Goal: Task Accomplishment & Management: Manage account settings

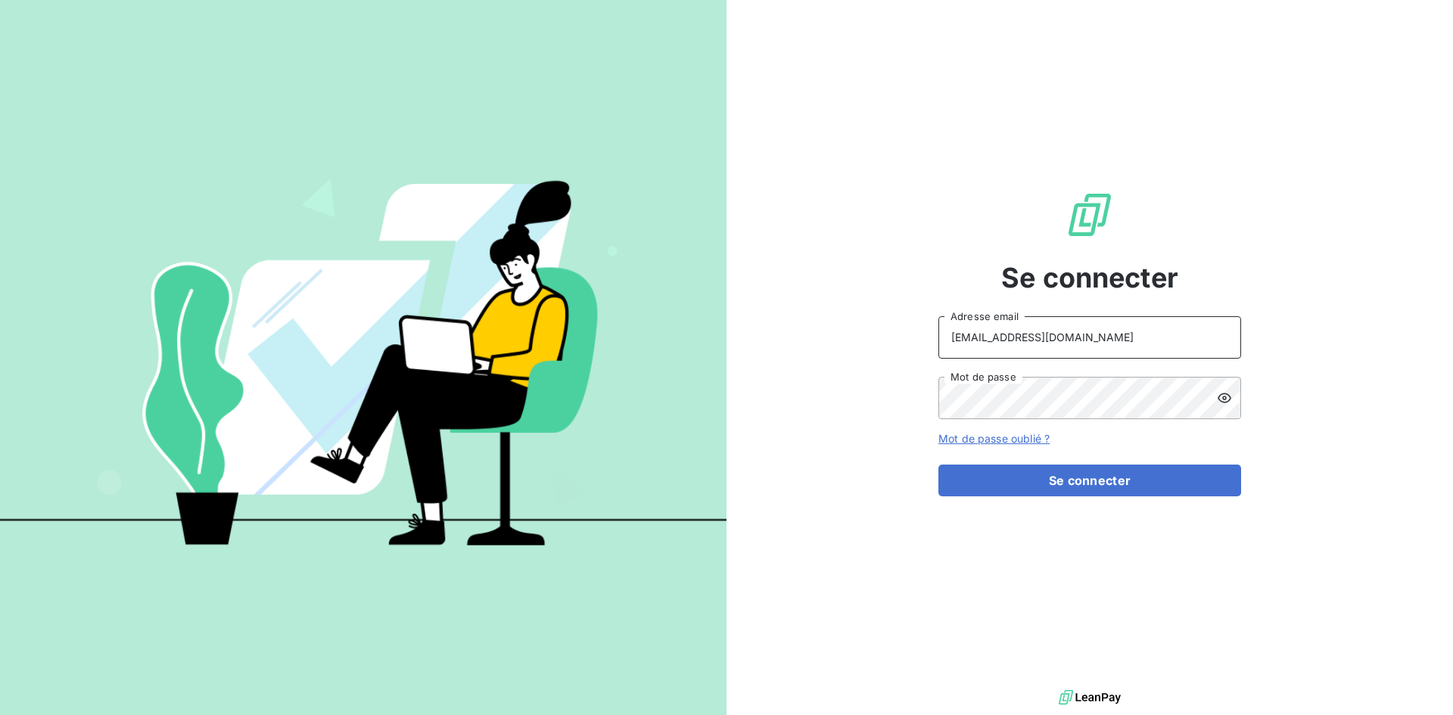
click at [1126, 344] on input "recouvrement@leaseprotect.fr" at bounding box center [1089, 337] width 303 height 42
type input "abrun@finaleasegroup.com"
click at [1130, 473] on button "Se connecter" at bounding box center [1089, 481] width 303 height 32
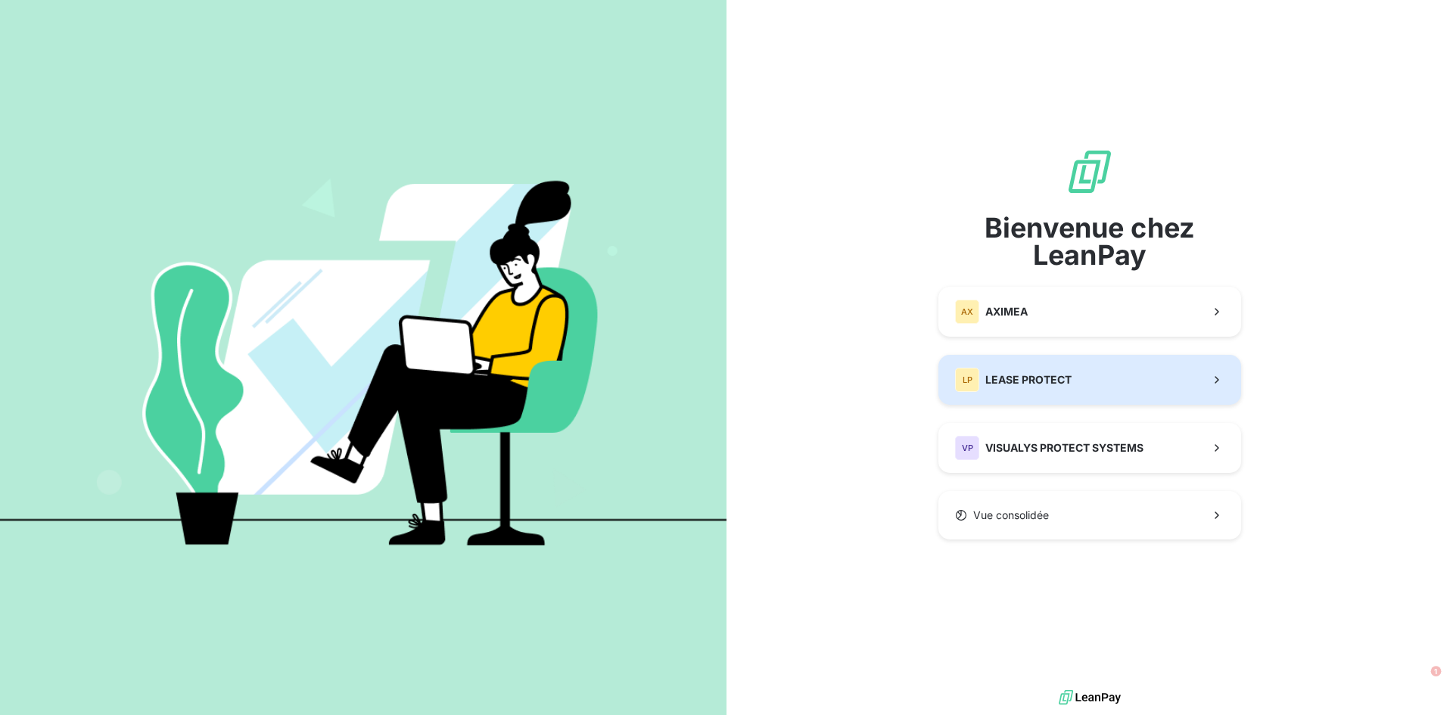
click at [1069, 390] on div "LP LEASE PROTECT" at bounding box center [1013, 380] width 117 height 24
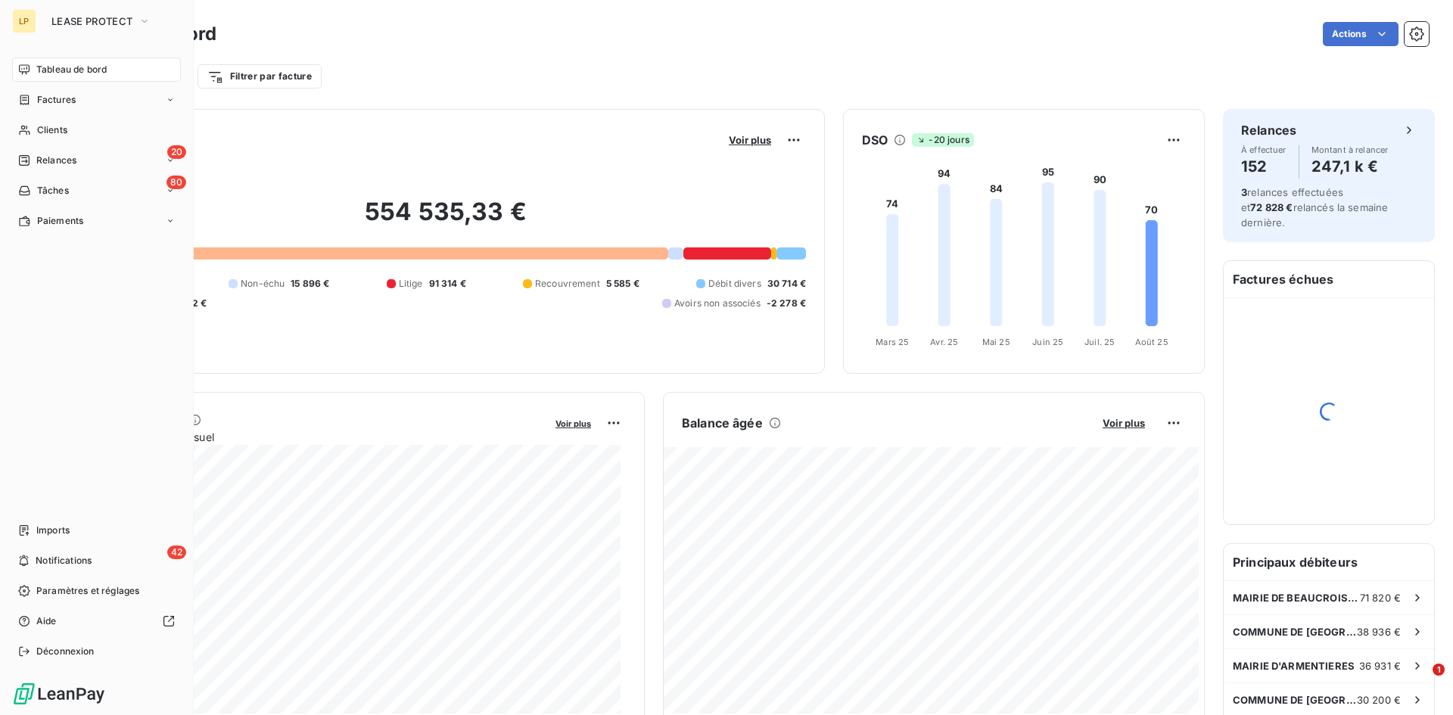
click at [29, 16] on div "LP" at bounding box center [24, 21] width 24 height 24
click at [71, 23] on span "LEASE PROTECT" at bounding box center [91, 21] width 81 height 12
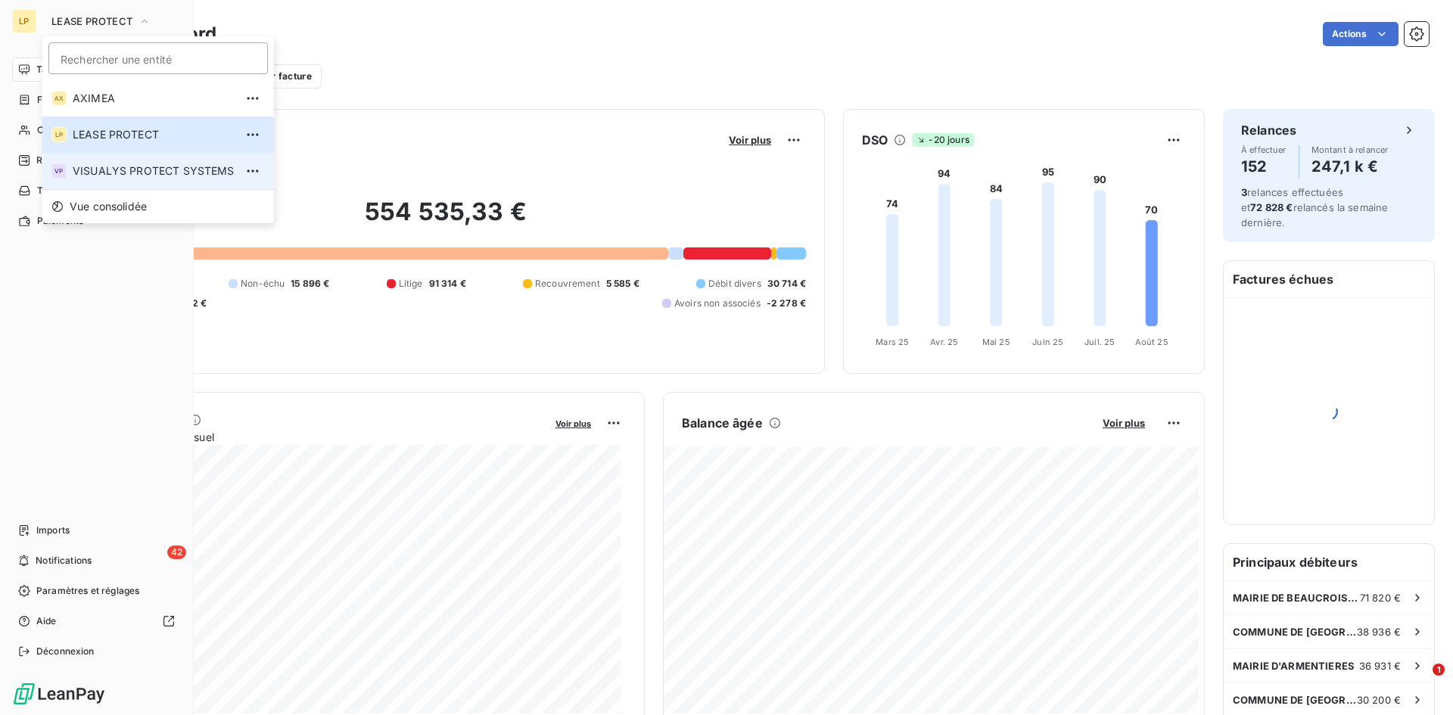
click at [123, 170] on span "VISUALYS PROTECT SYSTEMS" at bounding box center [154, 170] width 162 height 15
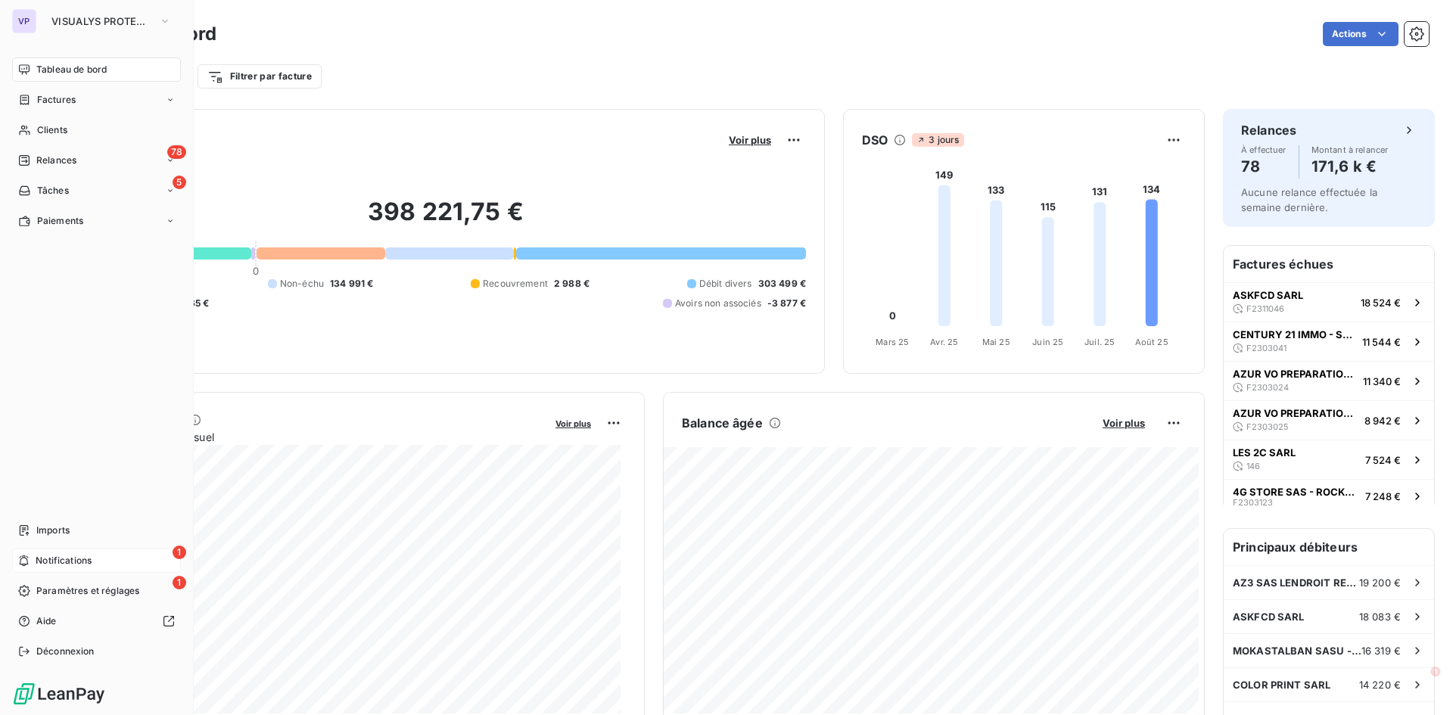
click at [37, 565] on span "Notifications" at bounding box center [64, 561] width 56 height 14
click at [67, 582] on div "1 Paramètres et réglages" at bounding box center [96, 591] width 169 height 24
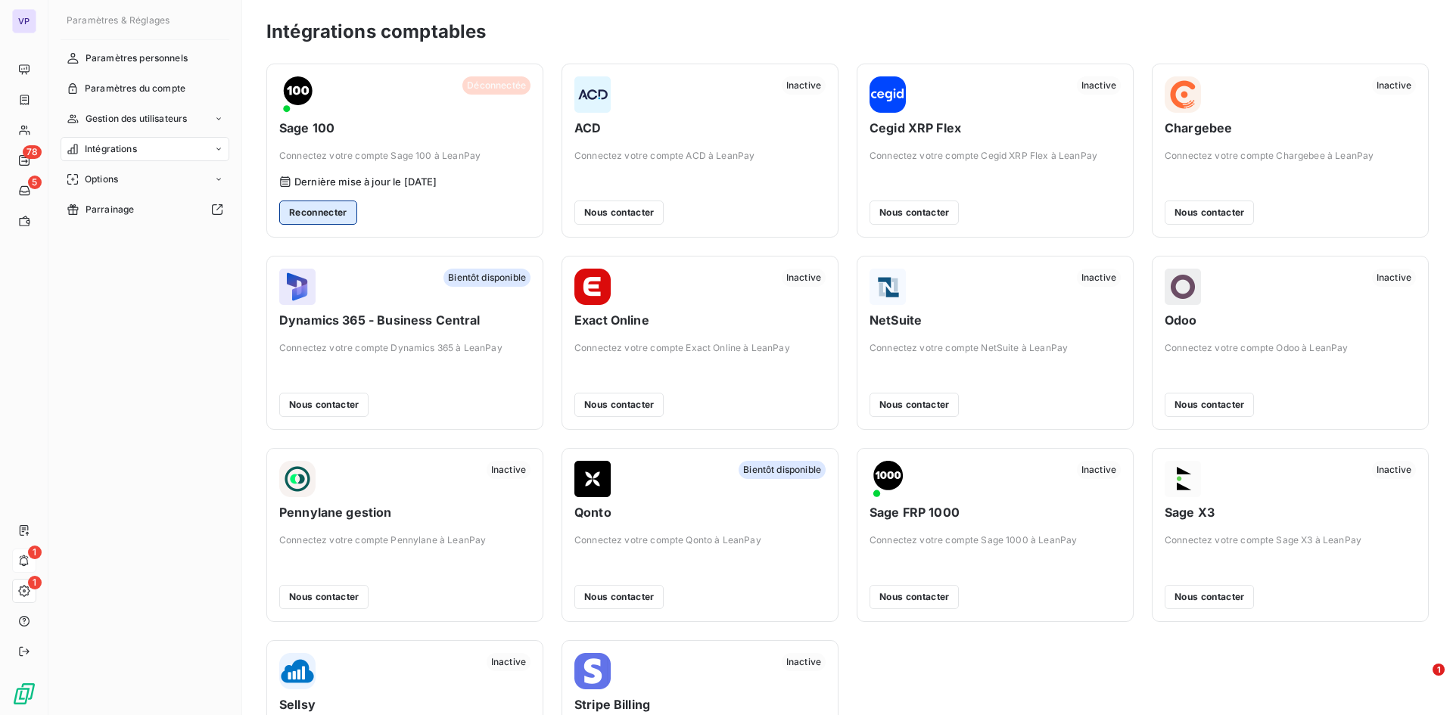
click at [322, 201] on button "Reconnecter" at bounding box center [318, 213] width 78 height 24
click at [329, 216] on button "Reconnecter" at bounding box center [318, 213] width 78 height 24
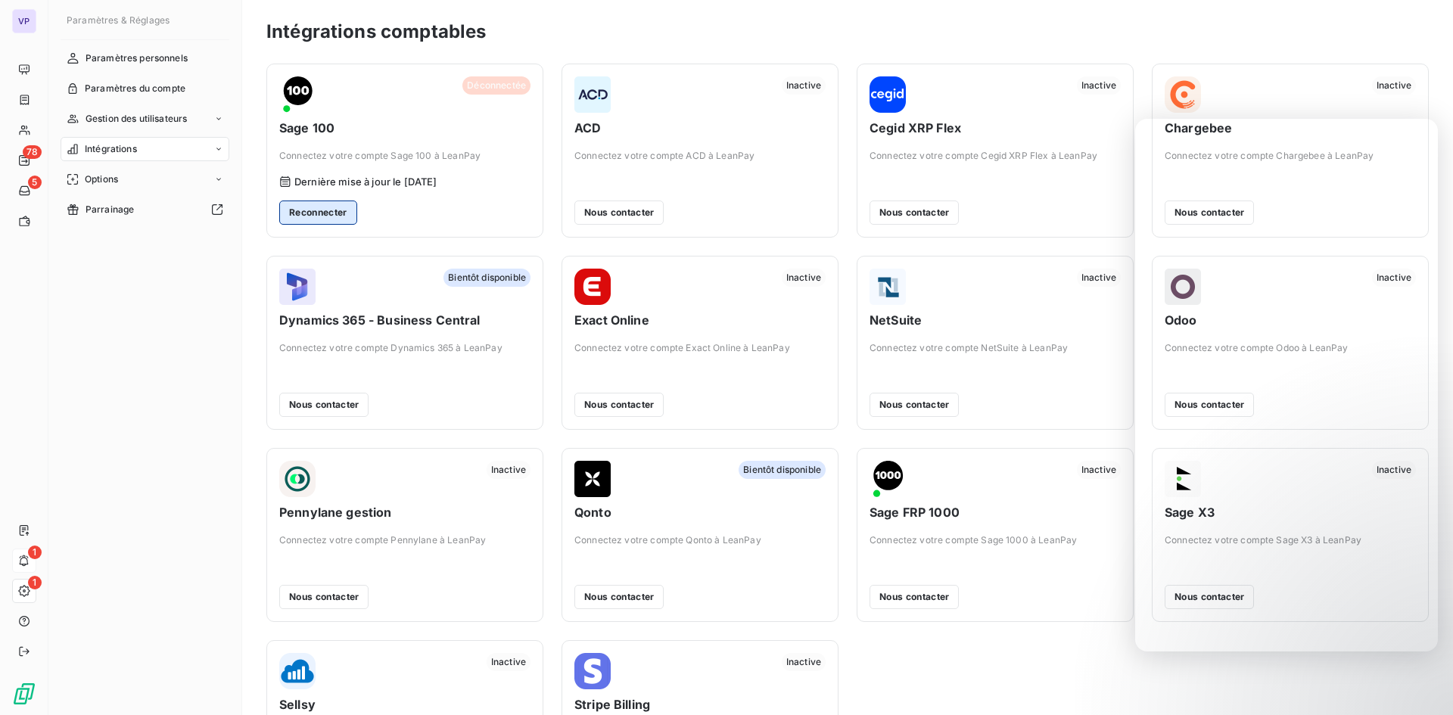
click at [309, 208] on button "Reconnecter" at bounding box center [318, 213] width 78 height 24
click at [348, 210] on button "Reconnecter" at bounding box center [318, 213] width 78 height 24
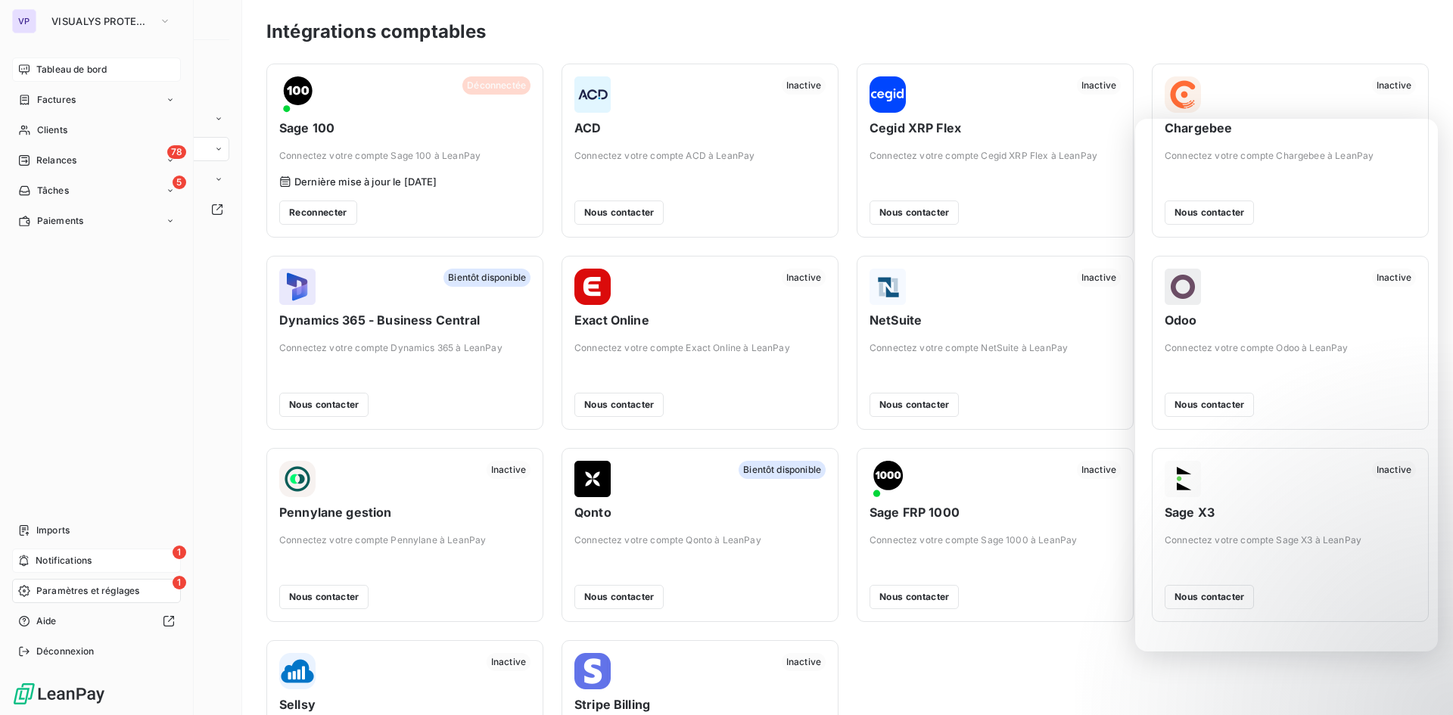
click at [54, 66] on span "Tableau de bord" at bounding box center [71, 70] width 70 height 14
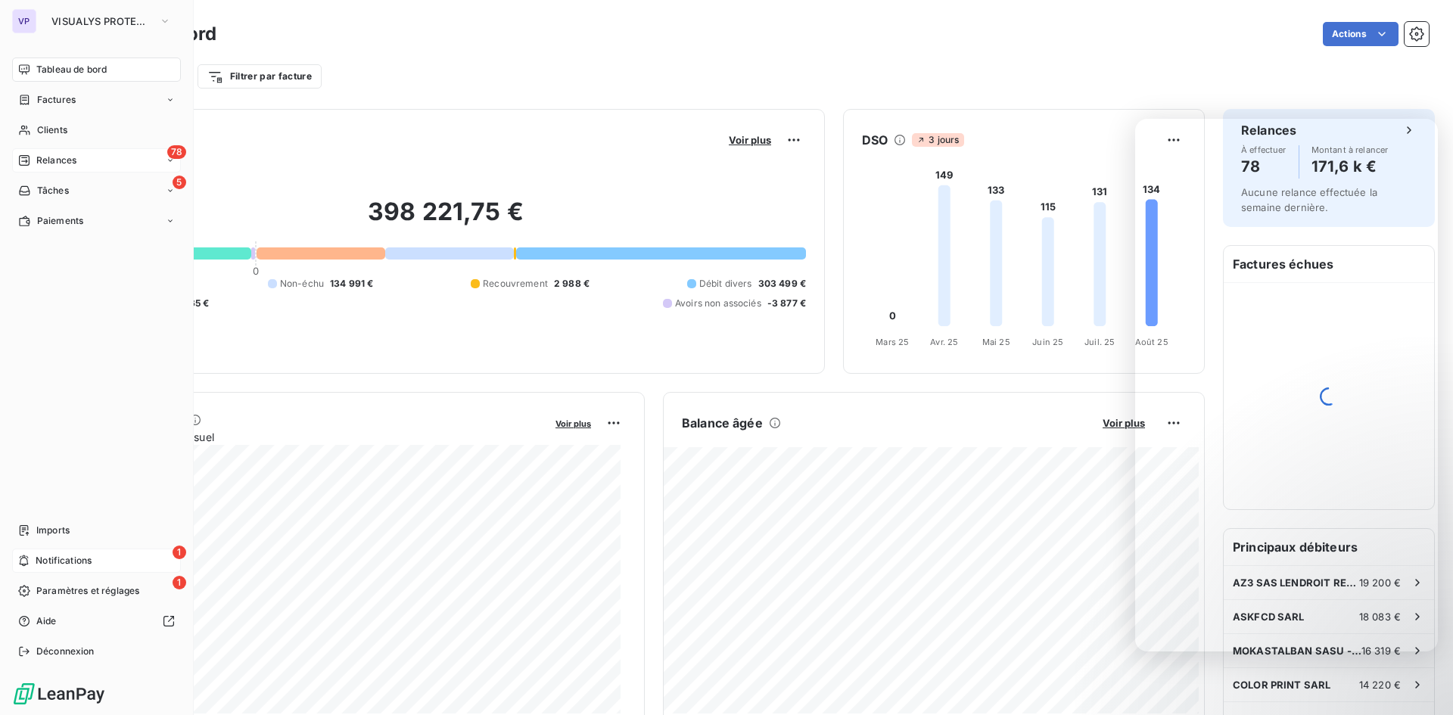
click at [96, 163] on div "78 Relances" at bounding box center [96, 160] width 169 height 24
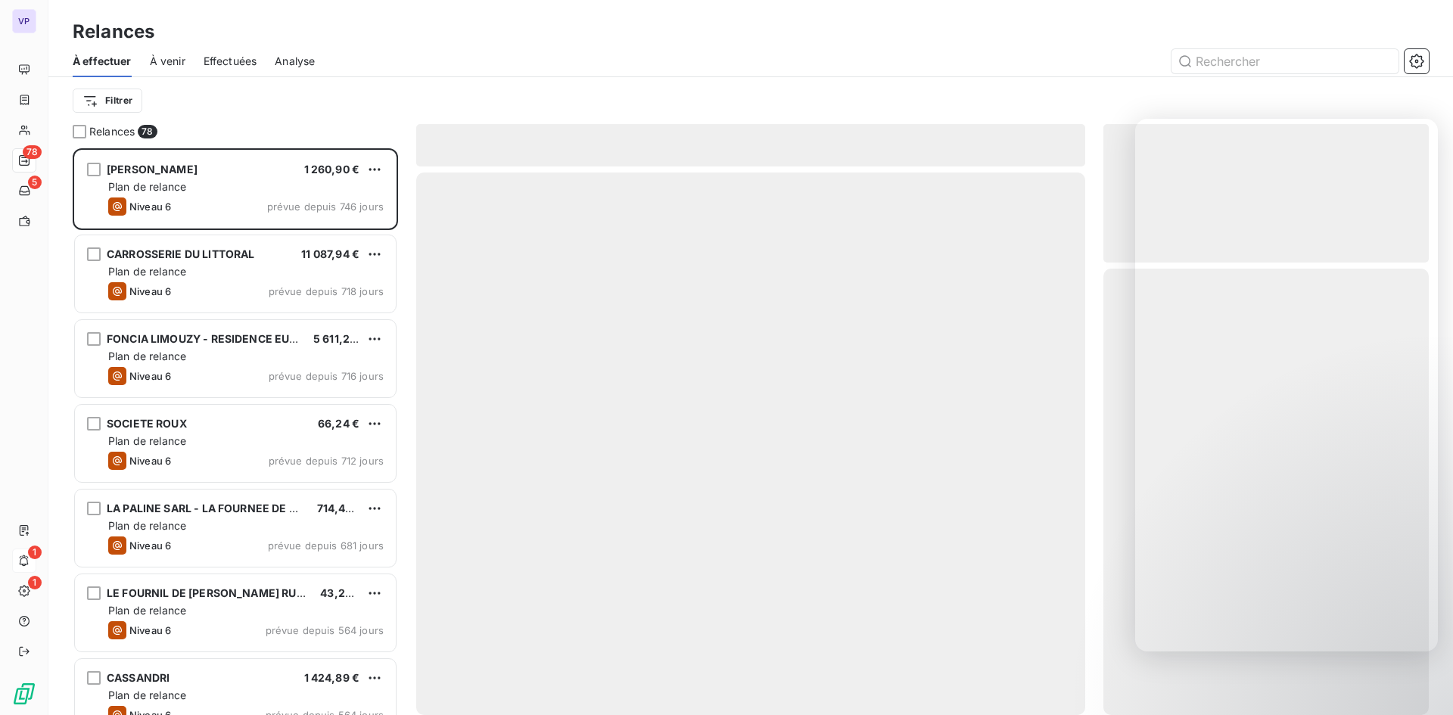
scroll to position [555, 314]
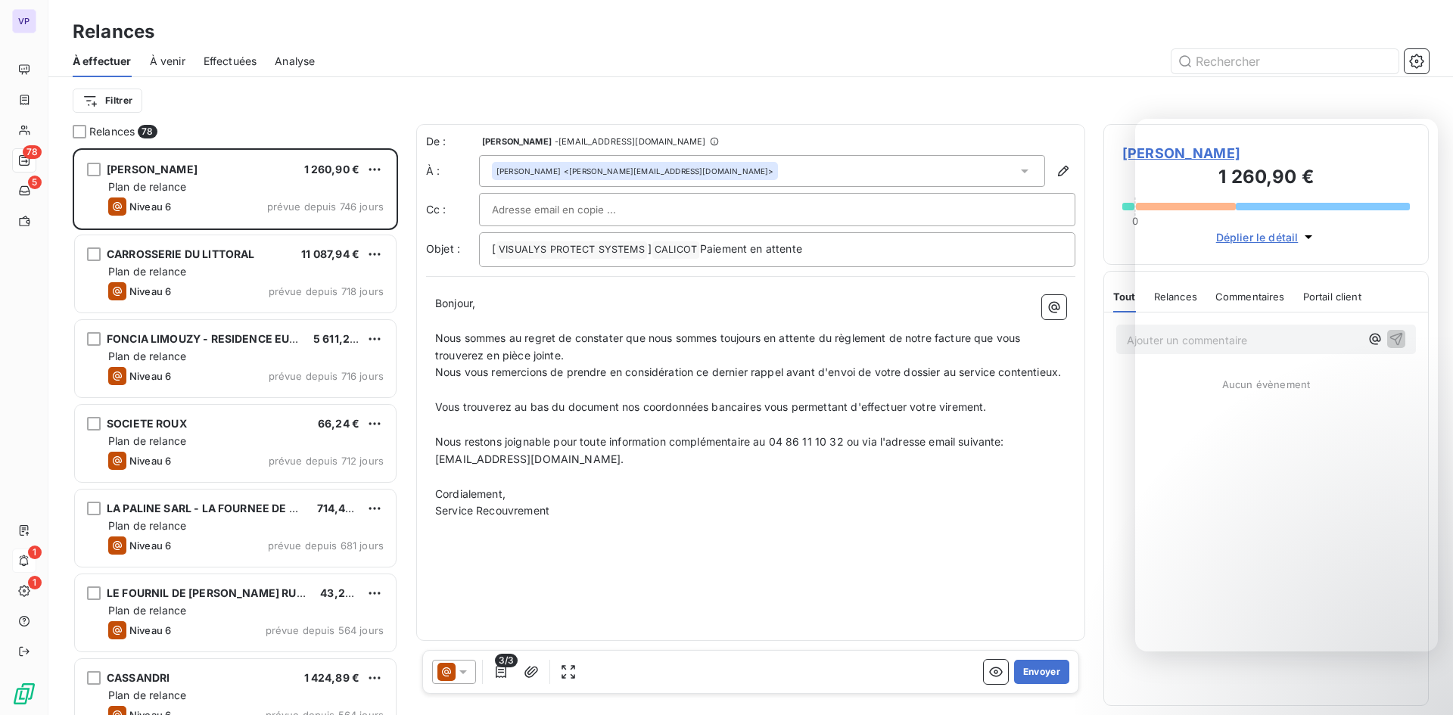
click at [301, 66] on span "Analyse" at bounding box center [295, 61] width 40 height 15
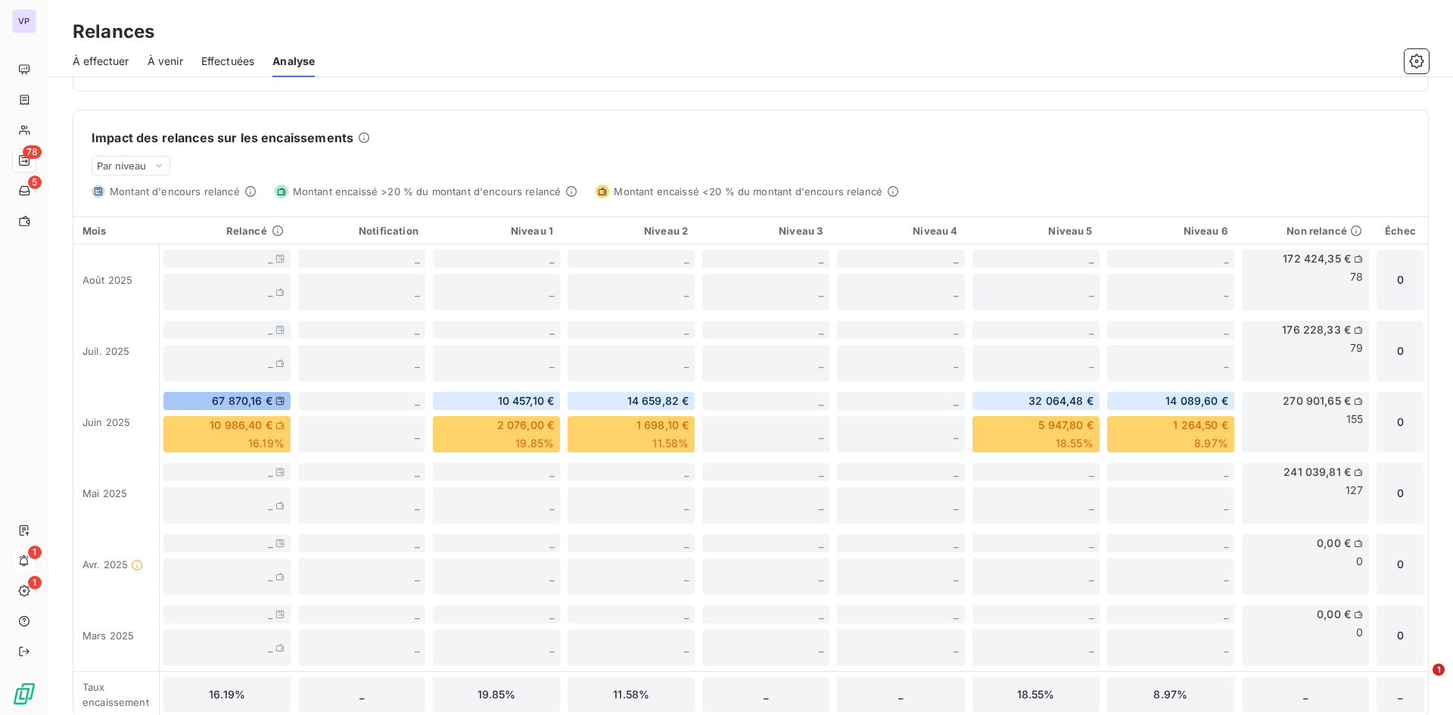
scroll to position [353, 0]
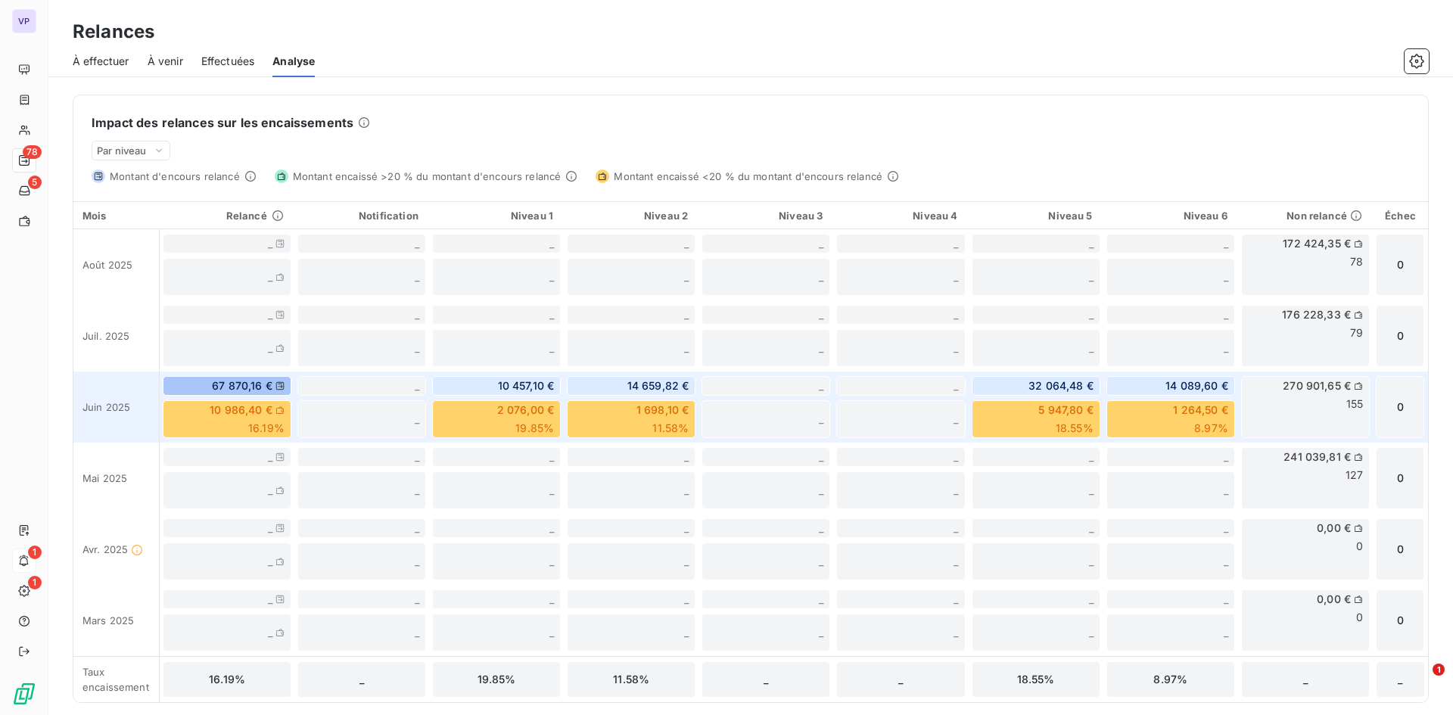
click at [1291, 394] on div "270 901,65 € 155" at bounding box center [1305, 407] width 129 height 62
click at [1352, 384] on div "270 901,65 € 155" at bounding box center [1305, 407] width 129 height 62
click at [92, 21] on h3 "Relances" at bounding box center [114, 31] width 82 height 27
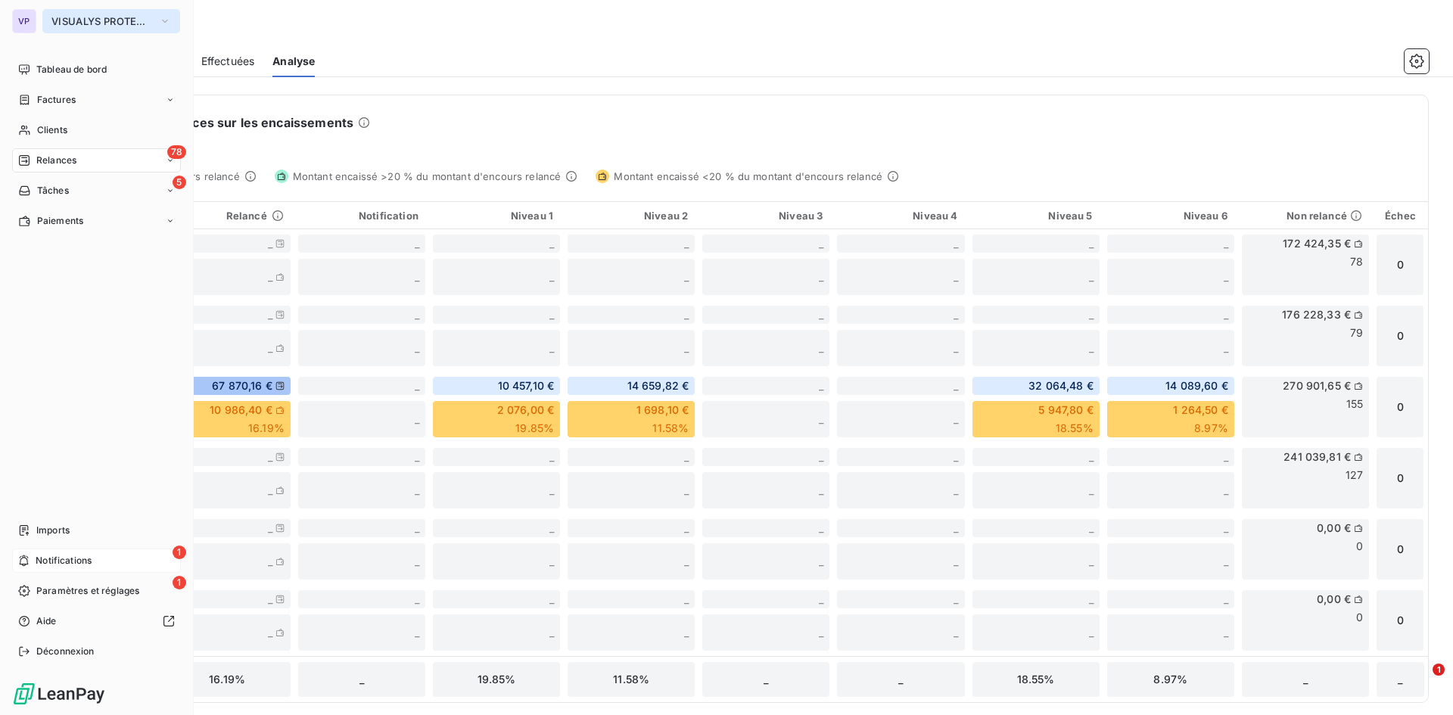
click at [54, 20] on span "VISUALYS PROTECT SYSTEMS" at bounding box center [101, 21] width 101 height 12
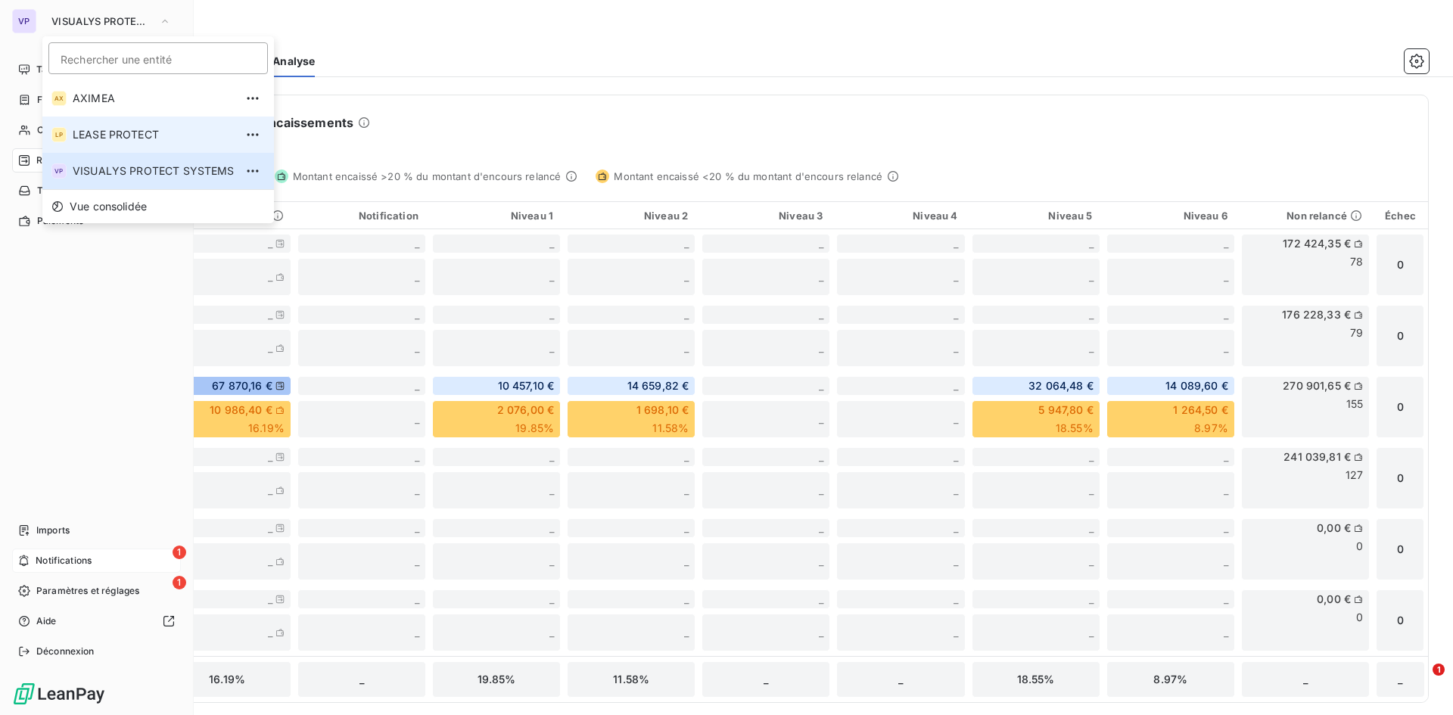
click at [117, 142] on li "LP LEASE PROTECT" at bounding box center [158, 135] width 232 height 36
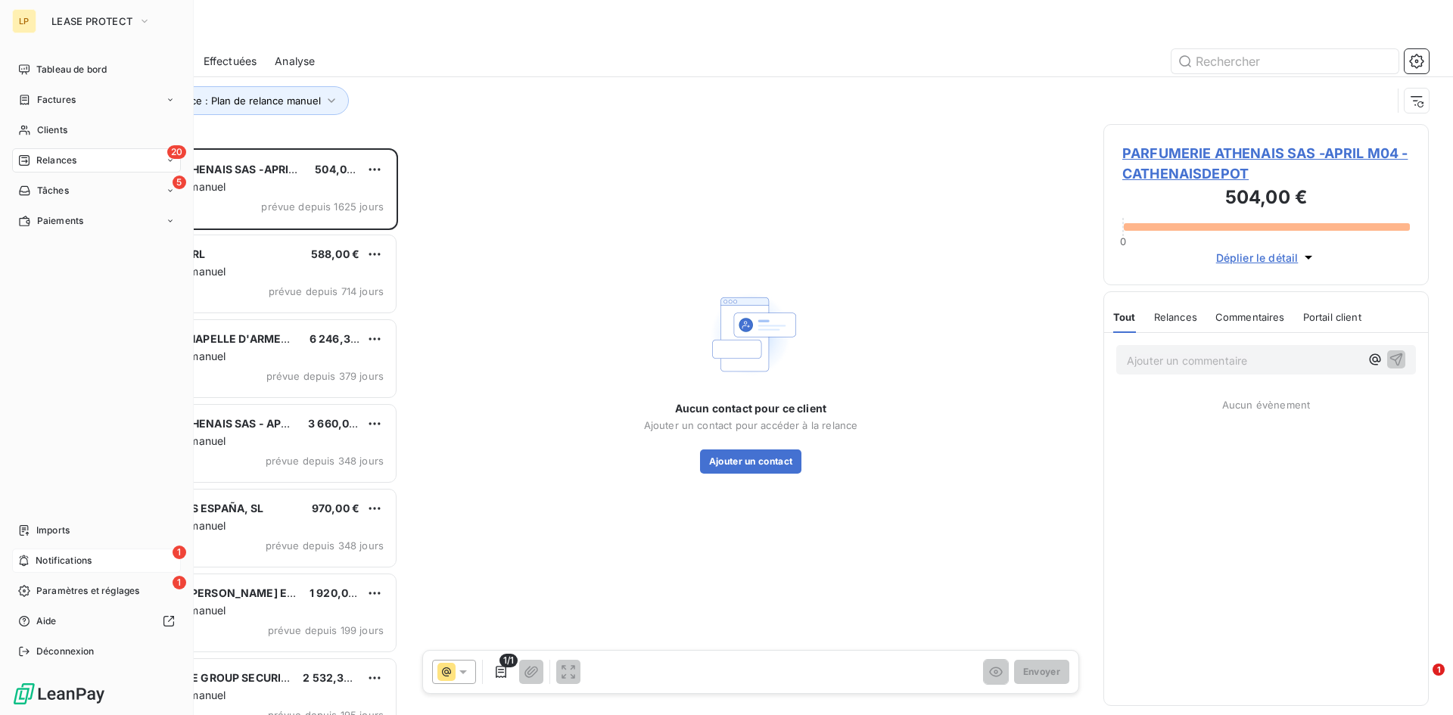
scroll to position [555, 314]
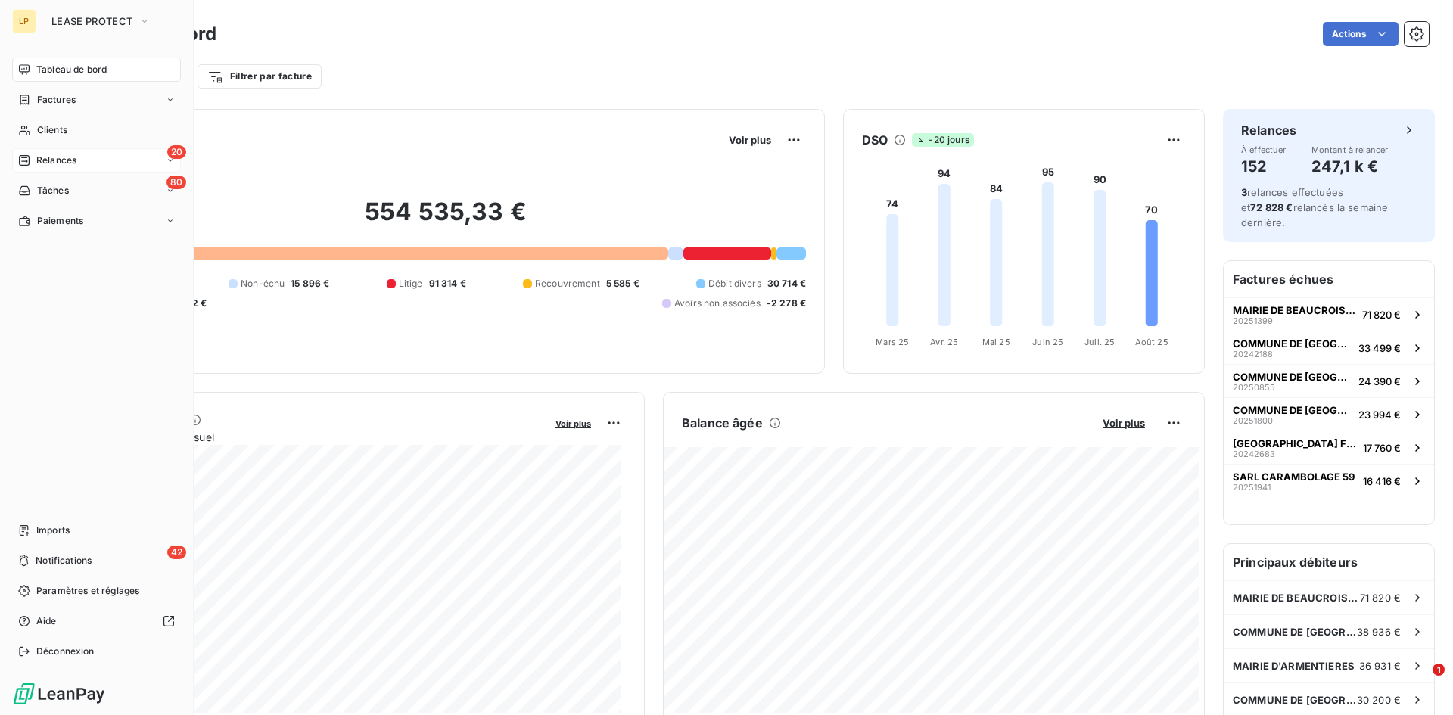
click at [65, 169] on div "20 Relances" at bounding box center [96, 160] width 169 height 24
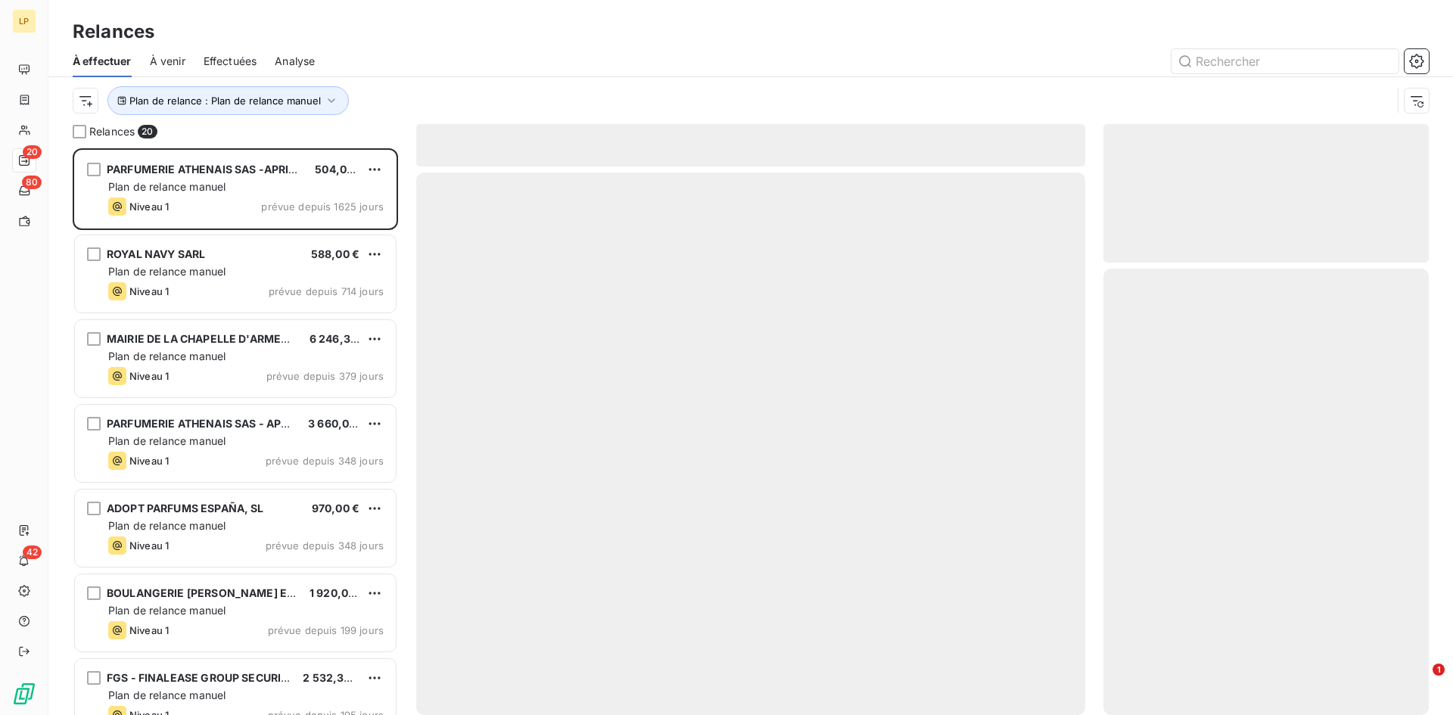
scroll to position [555, 314]
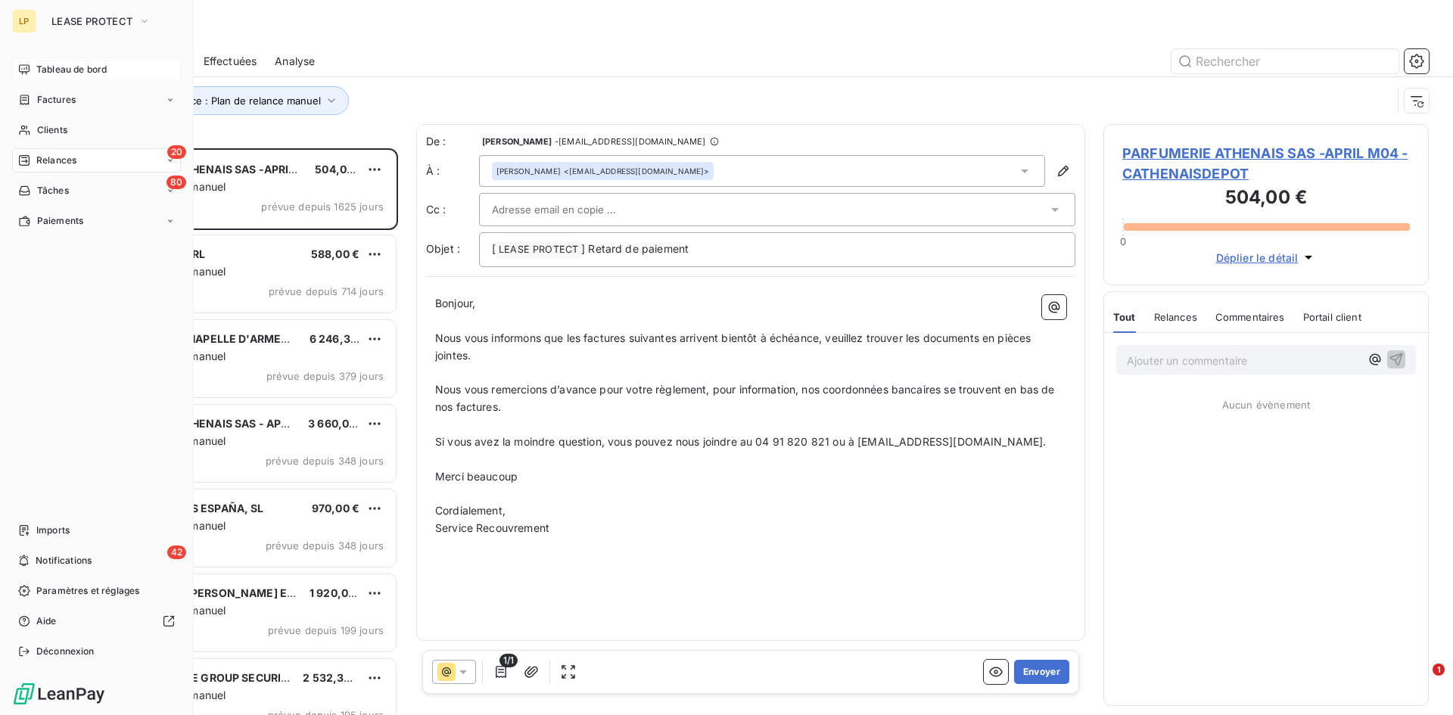
click at [33, 72] on div "Tableau de bord" at bounding box center [96, 70] width 169 height 24
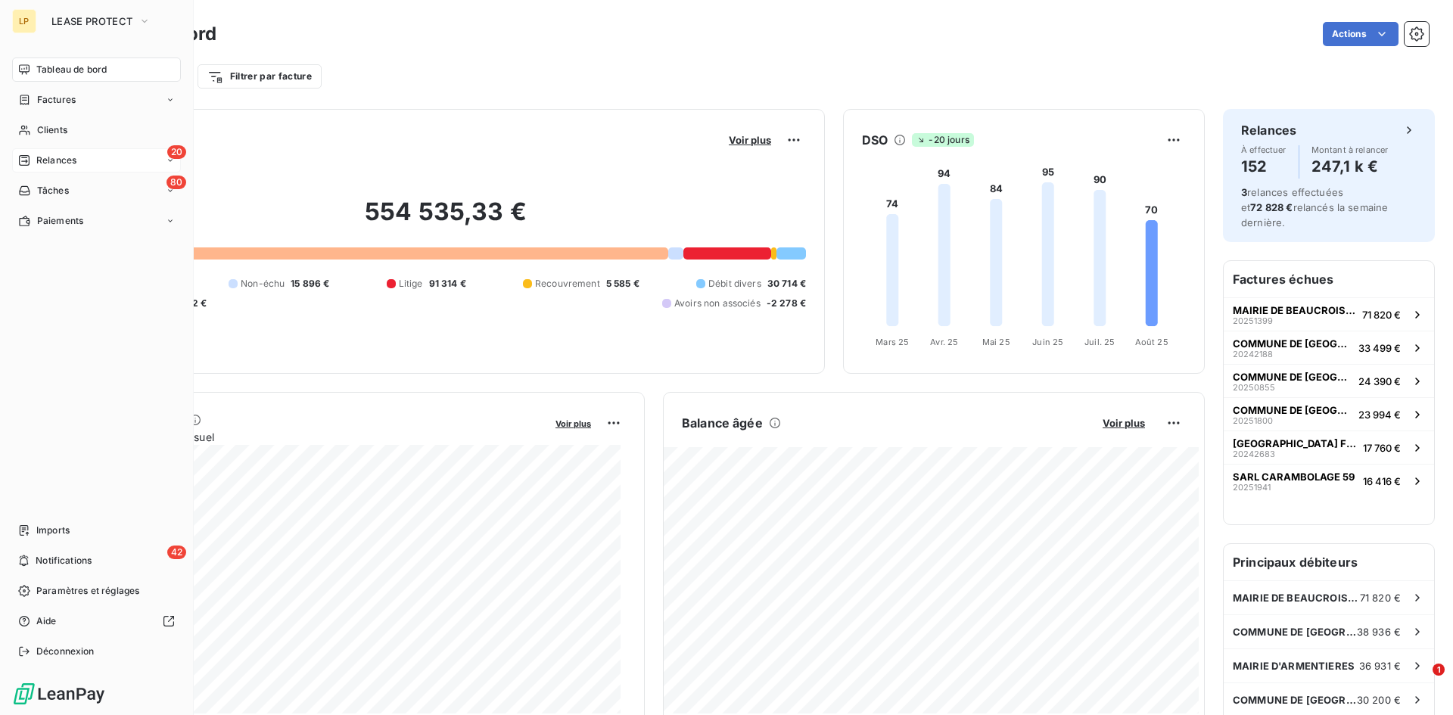
click at [94, 153] on div "20 Relances" at bounding box center [96, 160] width 169 height 24
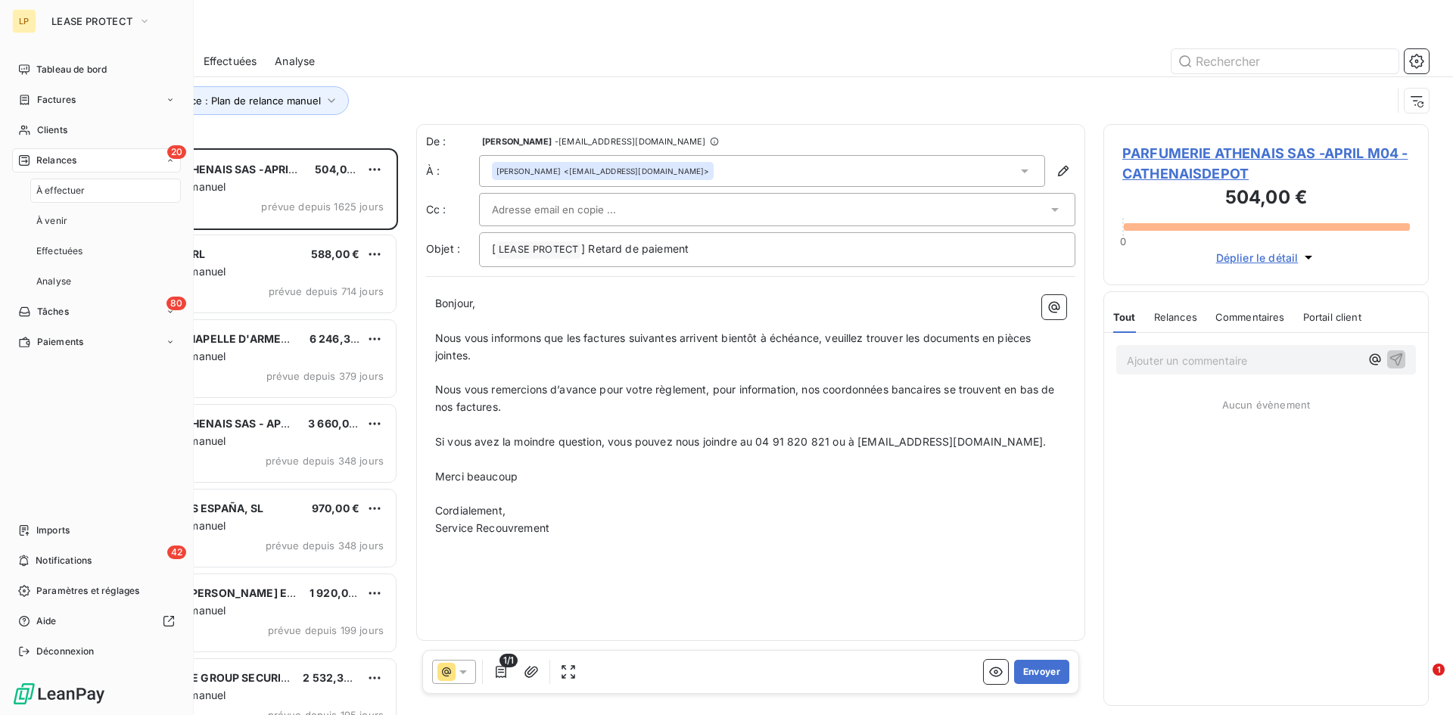
scroll to position [555, 314]
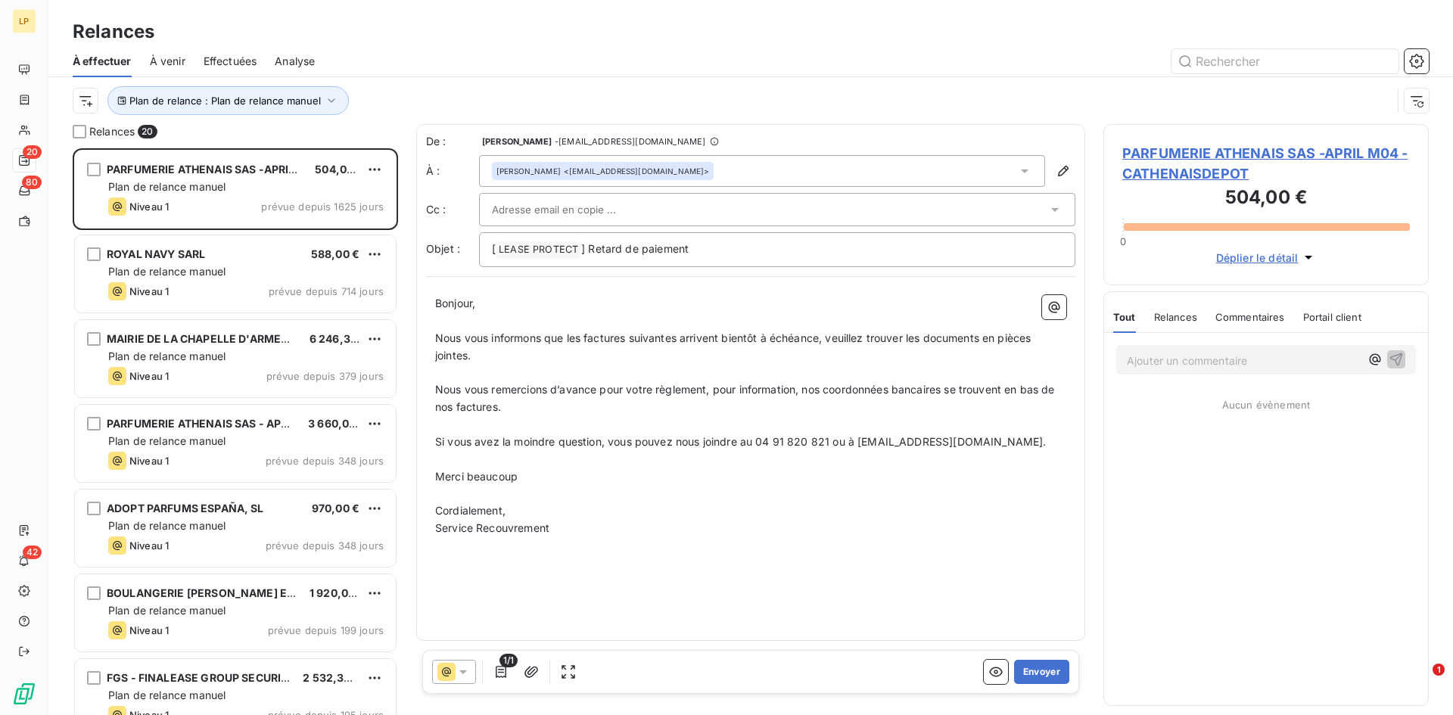
click at [313, 67] on span "Analyse" at bounding box center [295, 61] width 40 height 15
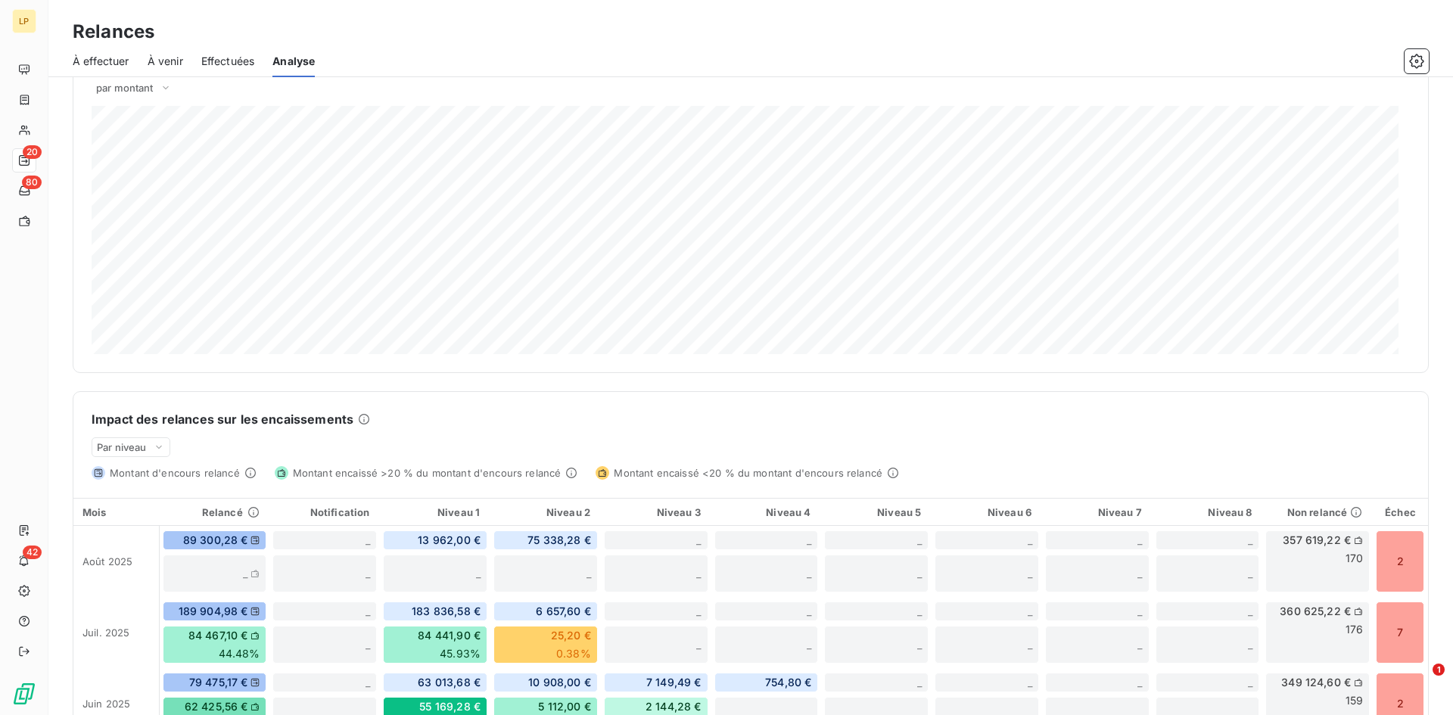
scroll to position [353, 0]
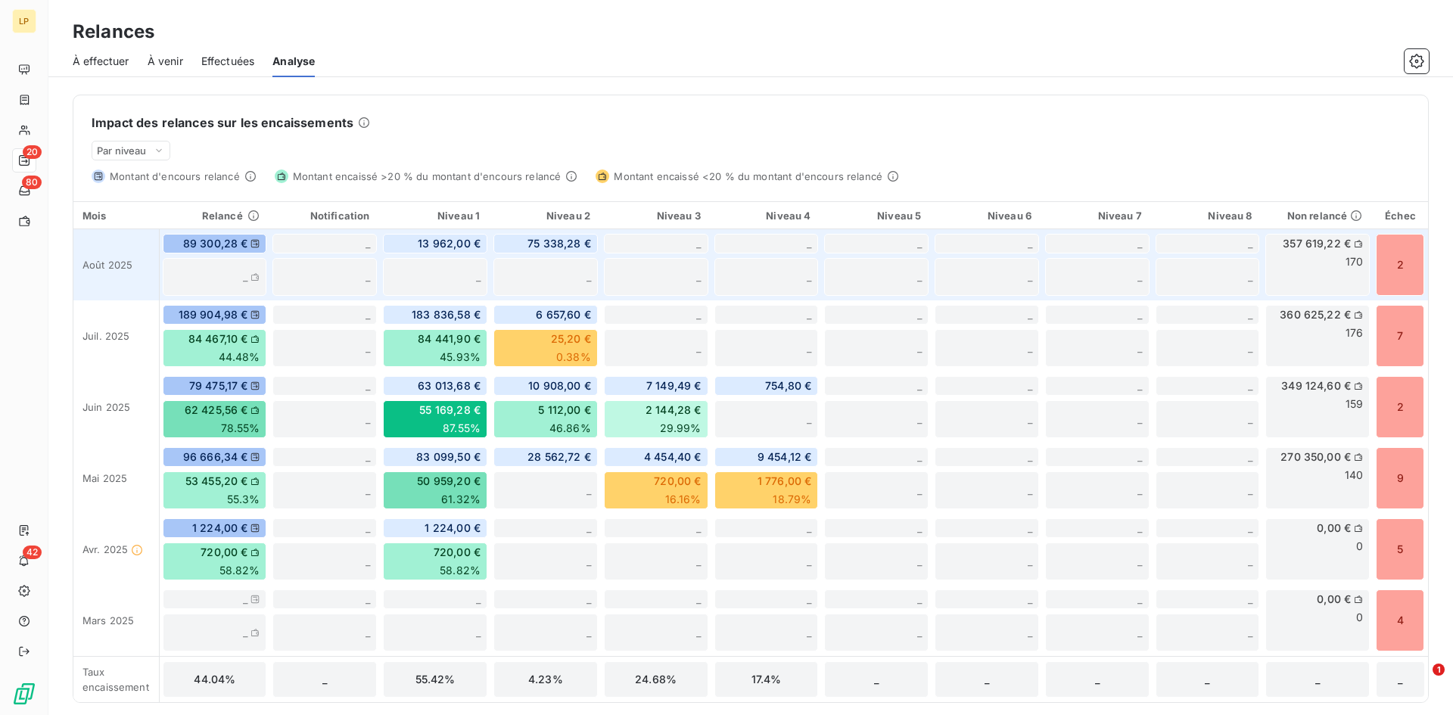
click at [1386, 263] on div "2" at bounding box center [1400, 265] width 48 height 62
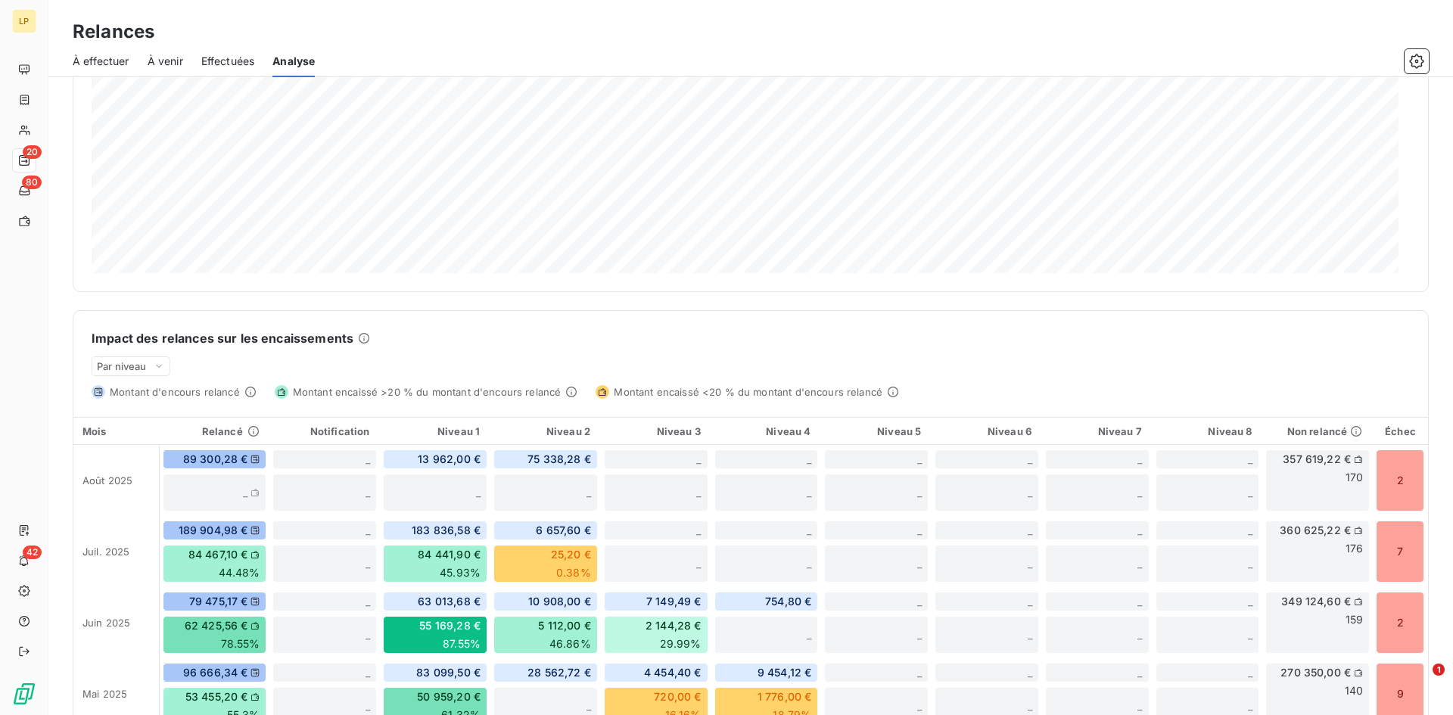
scroll to position [303, 0]
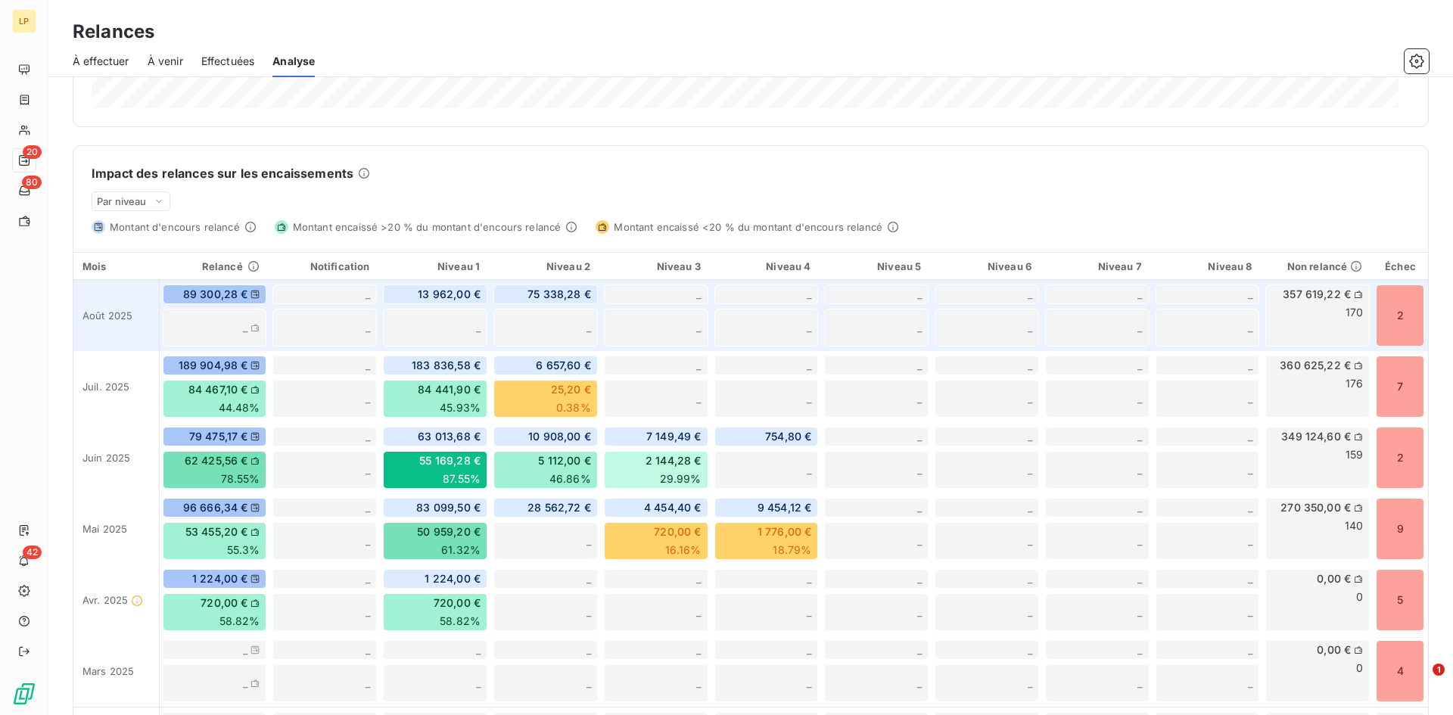
click at [1354, 291] on icon at bounding box center [1358, 294] width 9 height 9
click at [156, 207] on icon at bounding box center [159, 201] width 12 height 15
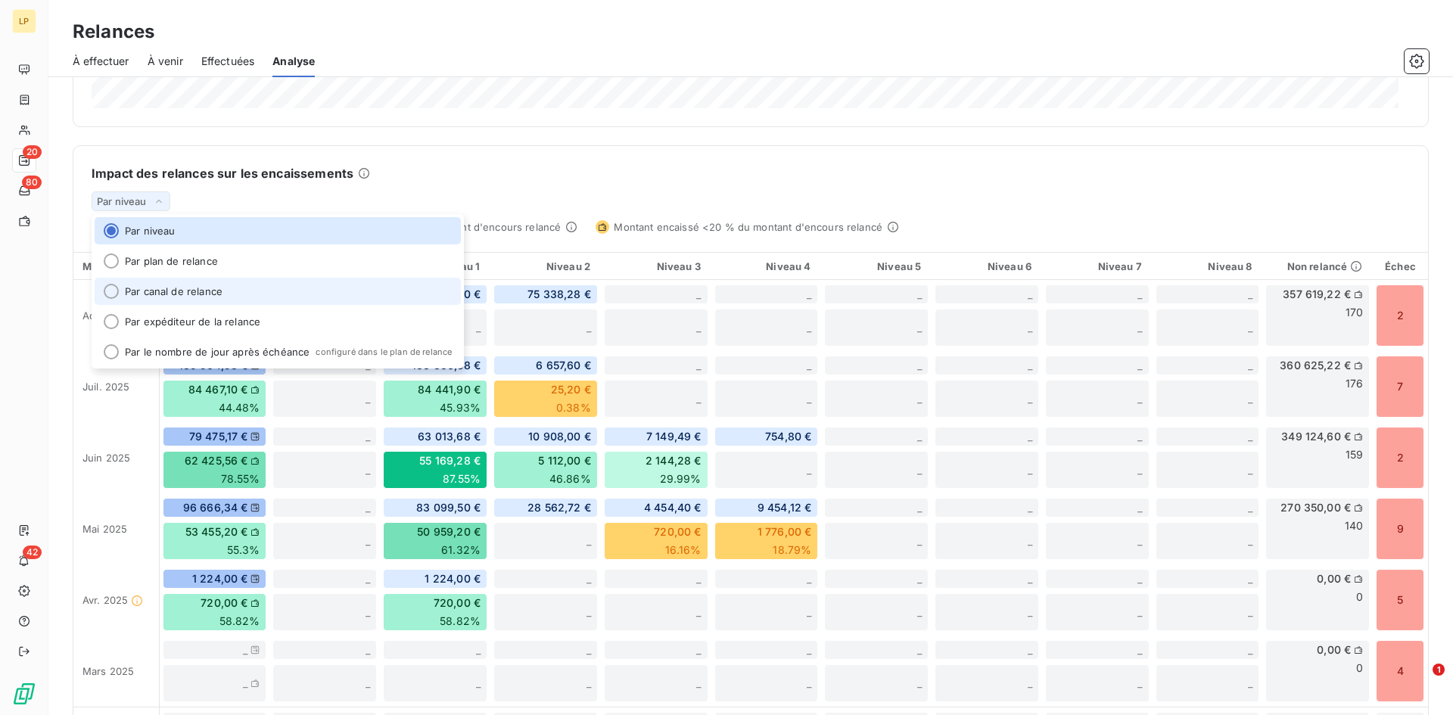
click at [179, 291] on li "Par canal de relance" at bounding box center [278, 291] width 366 height 27
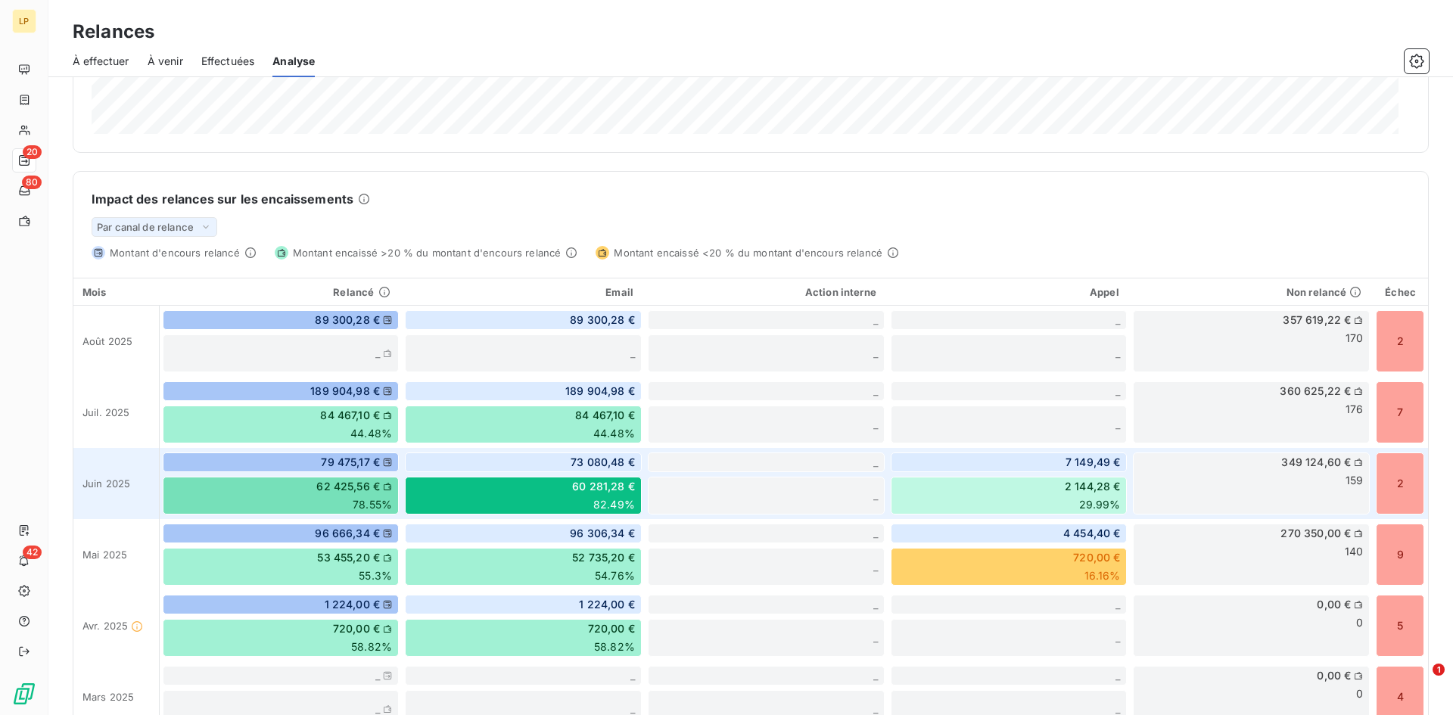
scroll to position [278, 0]
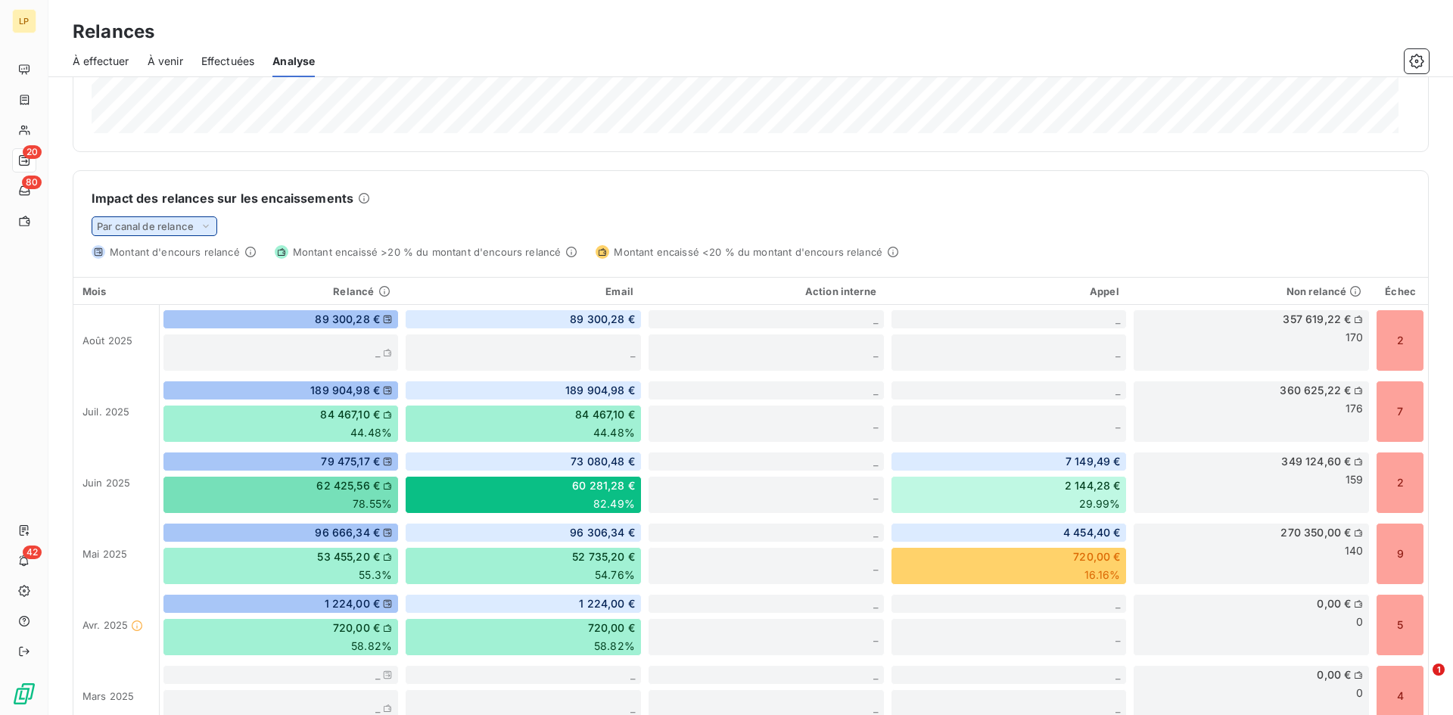
click at [166, 222] on span "Par canal de relance" at bounding box center [145, 226] width 97 height 12
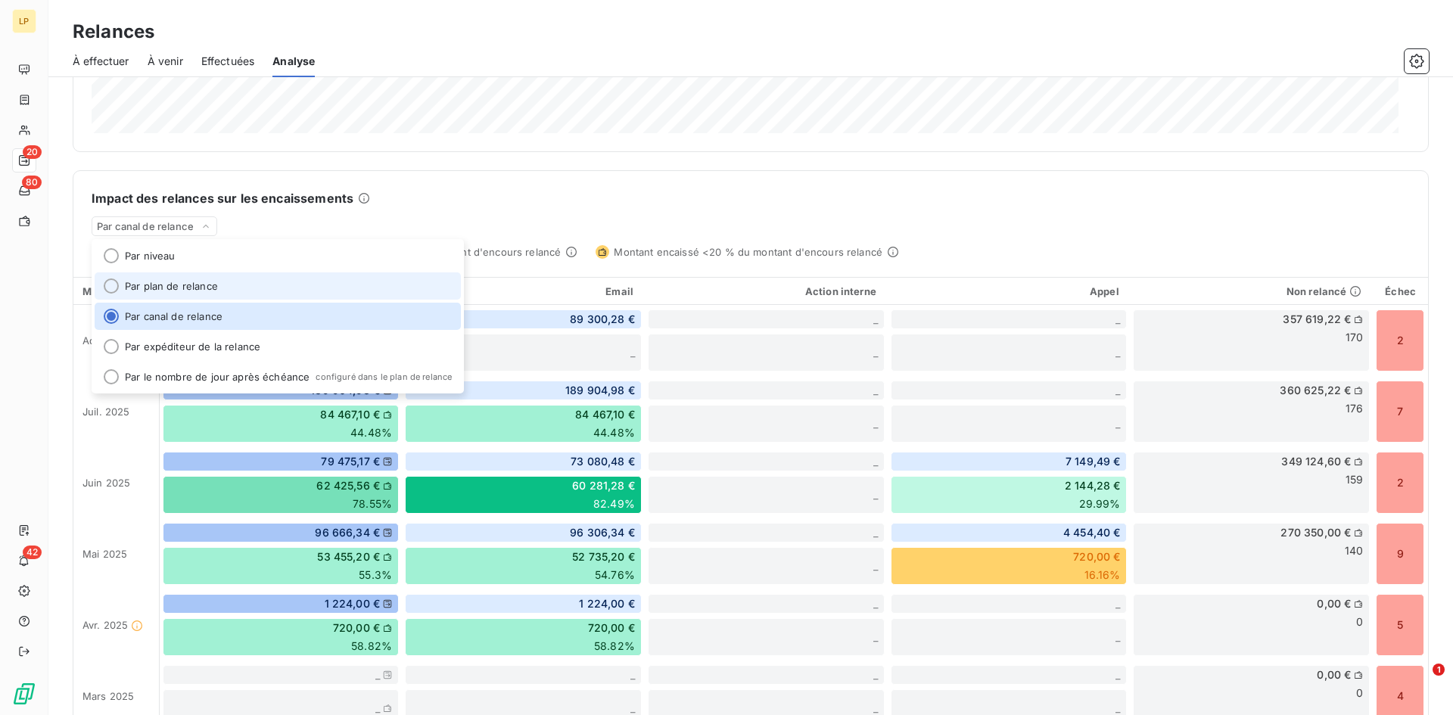
click at [215, 275] on li "Par plan de relance" at bounding box center [278, 285] width 366 height 27
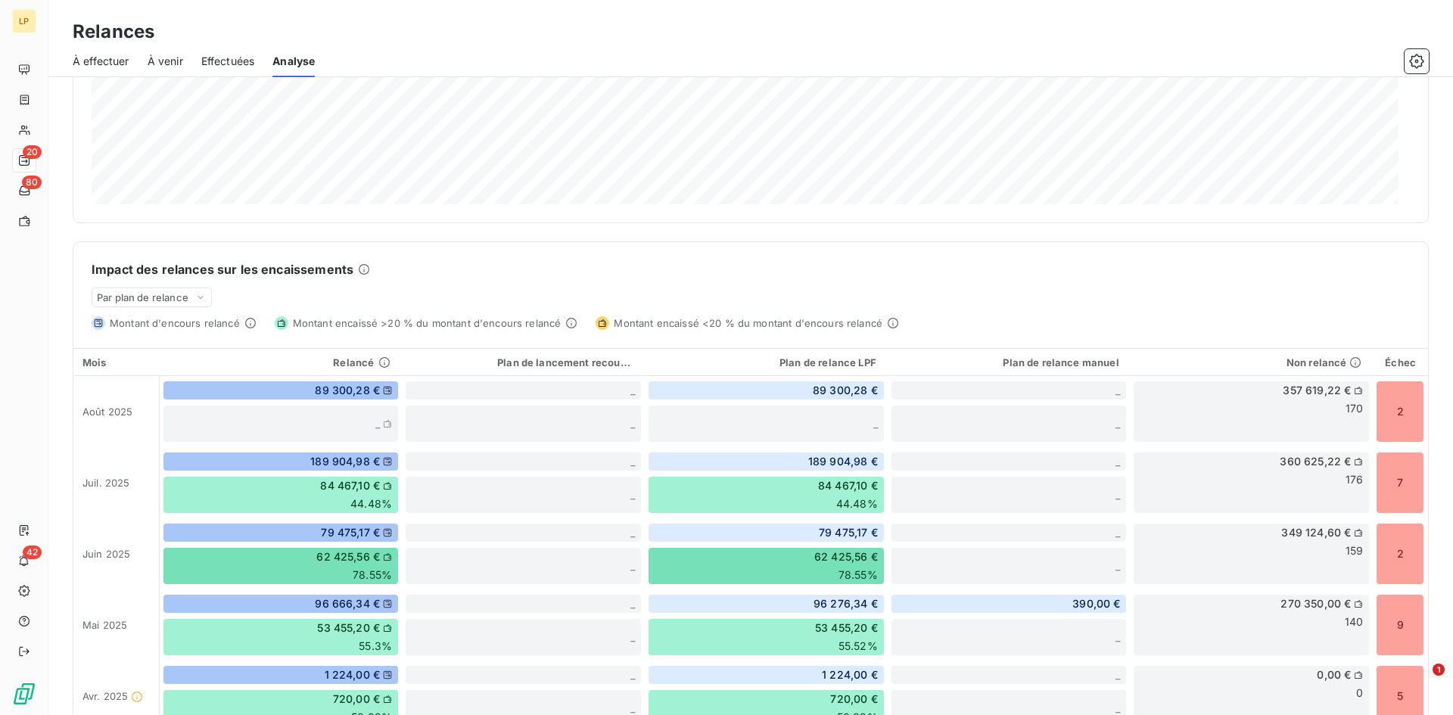
scroll to position [202, 0]
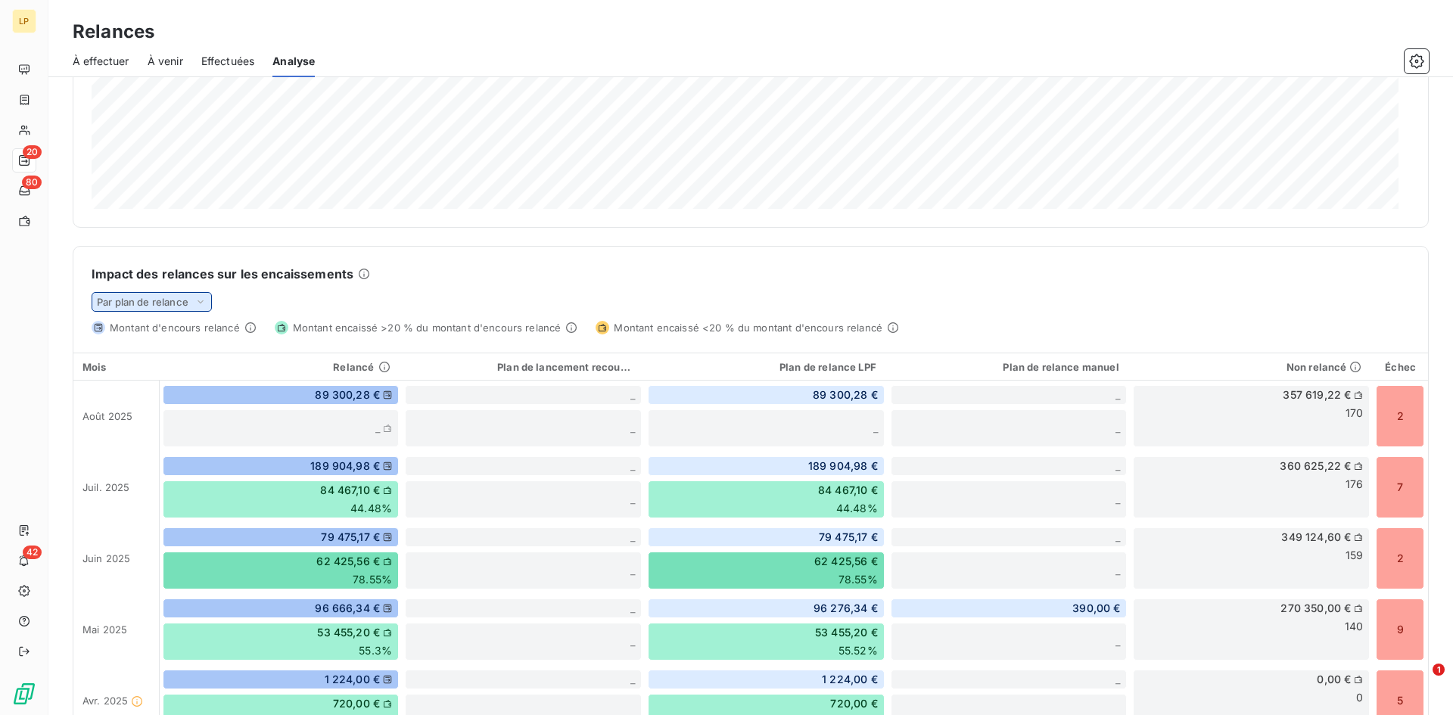
click at [194, 298] on div "Par plan de relance" at bounding box center [152, 302] width 120 height 20
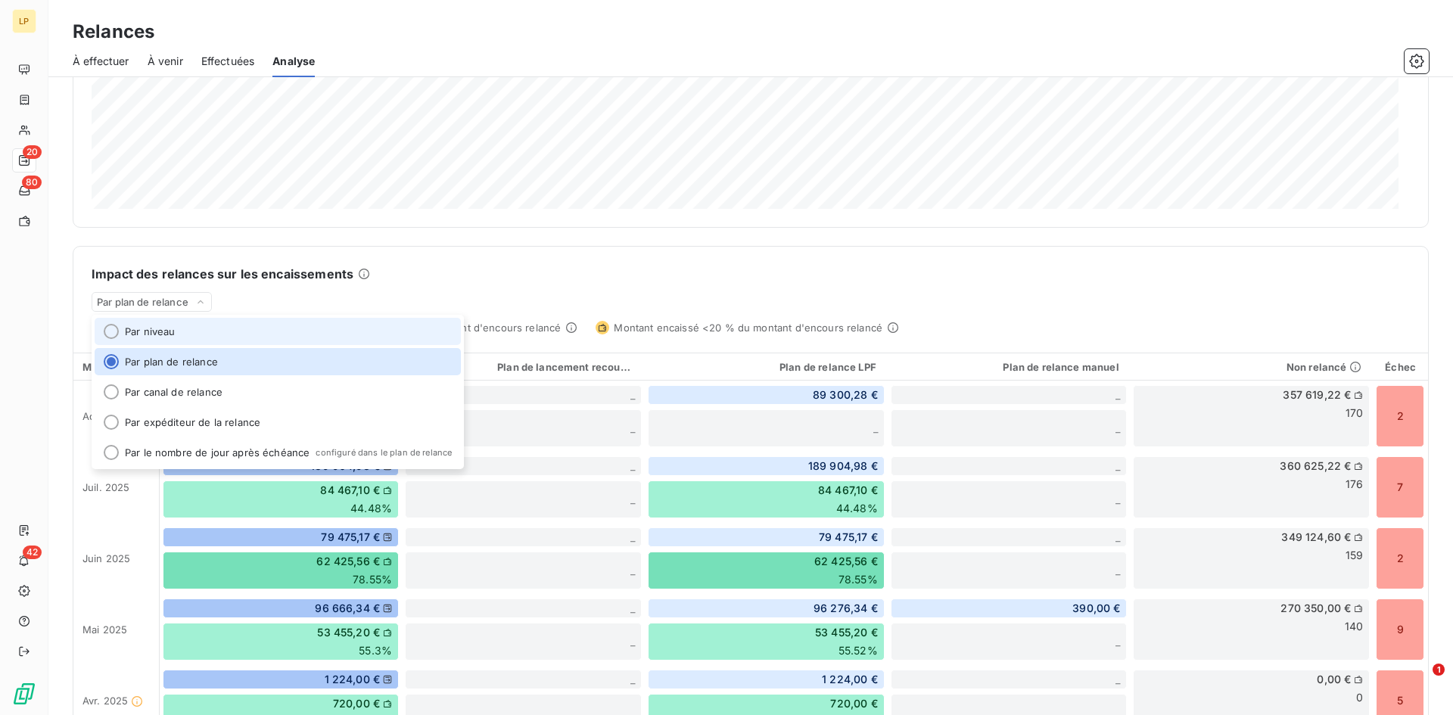
click at [197, 334] on li "Par niveau" at bounding box center [278, 331] width 366 height 27
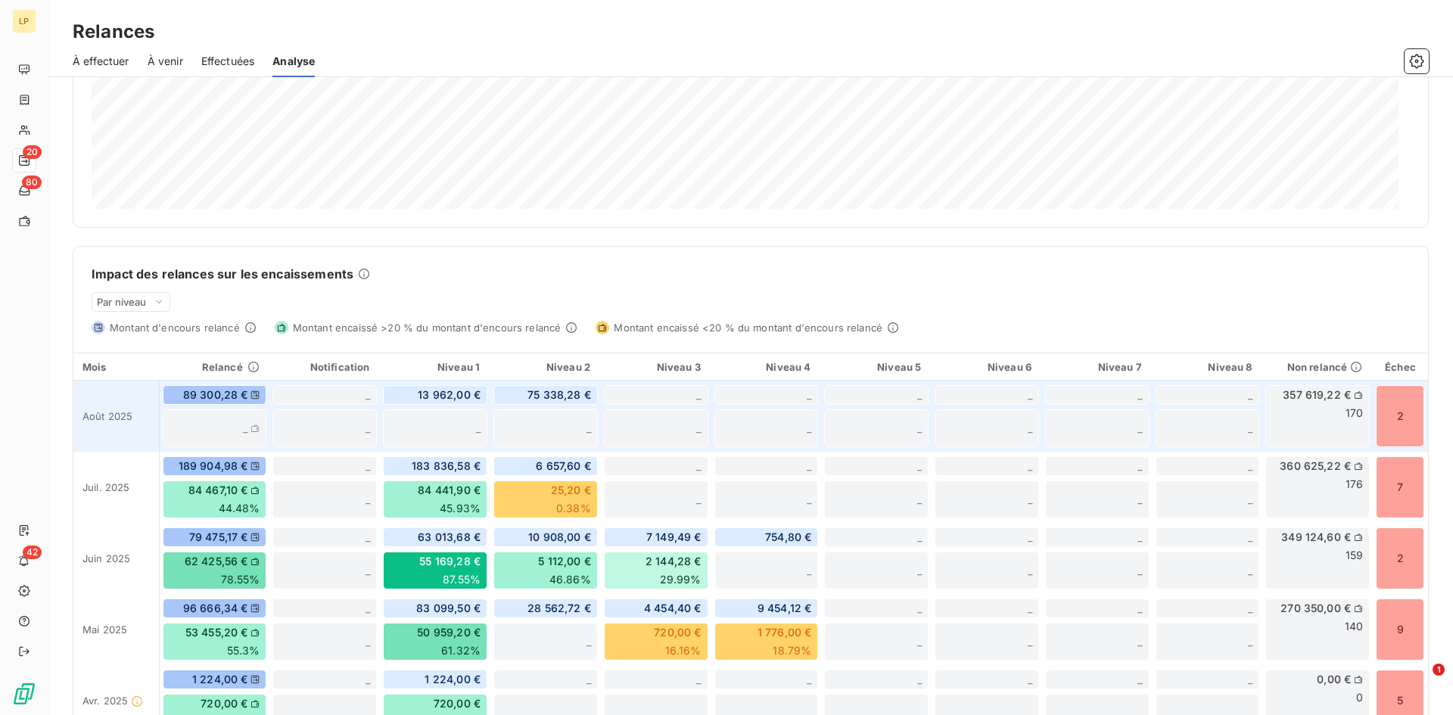
scroll to position [353, 0]
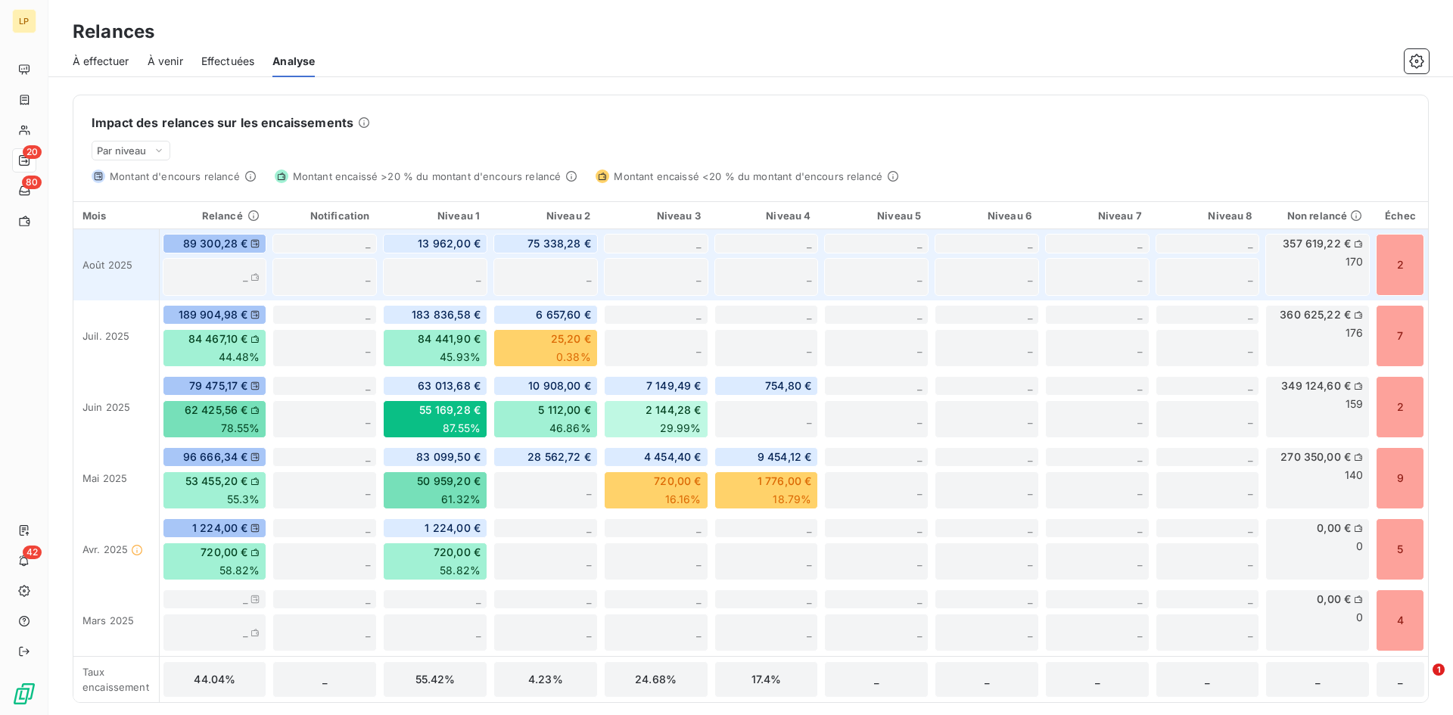
click at [1330, 253] on div "357 619,22 € 170" at bounding box center [1317, 265] width 104 height 62
click at [1354, 243] on icon at bounding box center [1358, 243] width 9 height 9
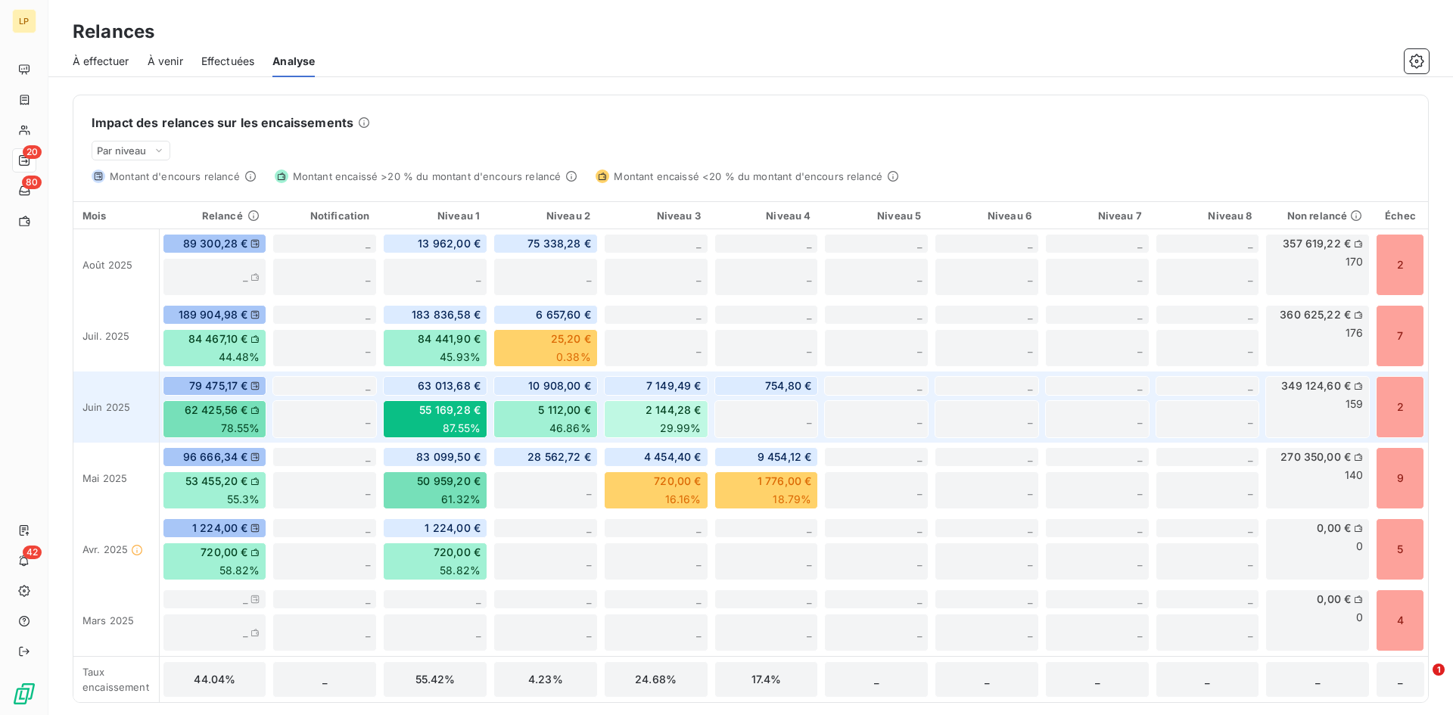
click at [1324, 382] on span "349 124,60 €" at bounding box center [1316, 385] width 70 height 15
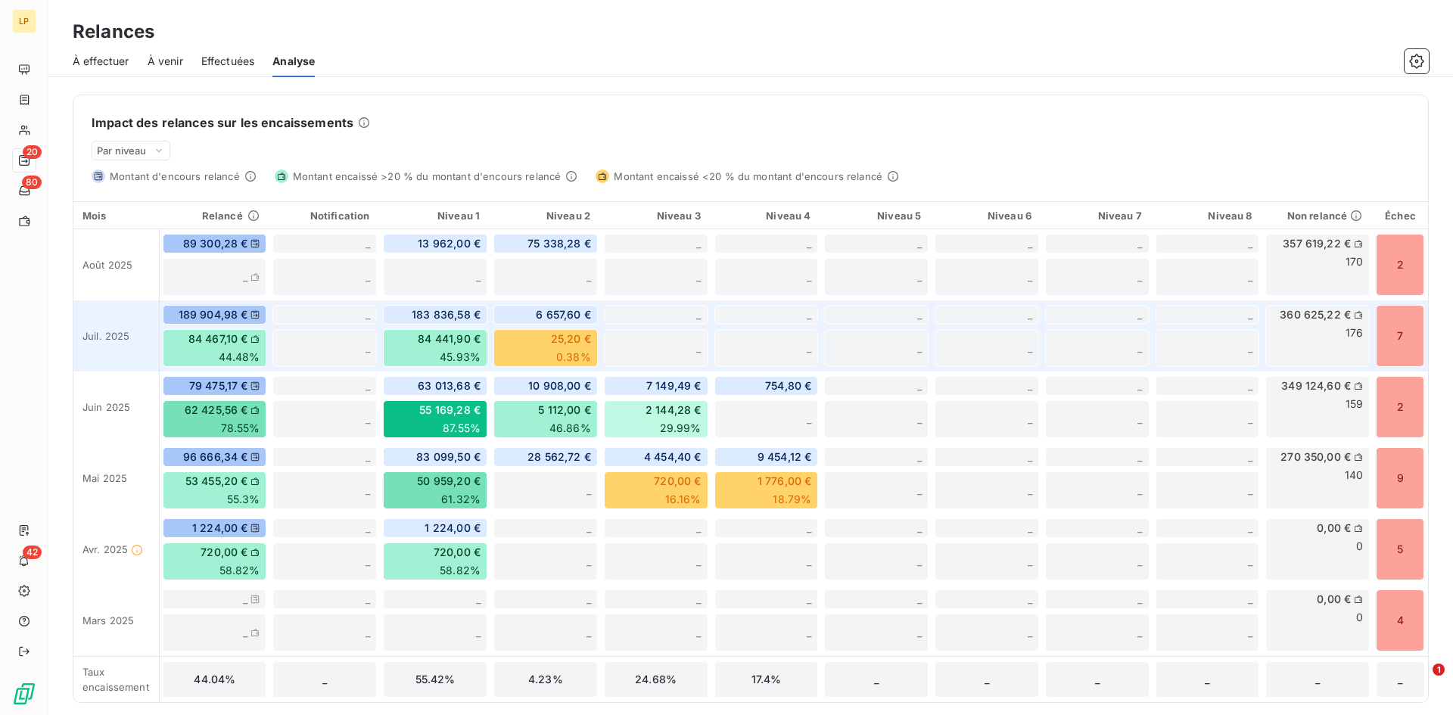
click at [1321, 300] on div "360 625,22 € 176" at bounding box center [1317, 335] width 110 height 71
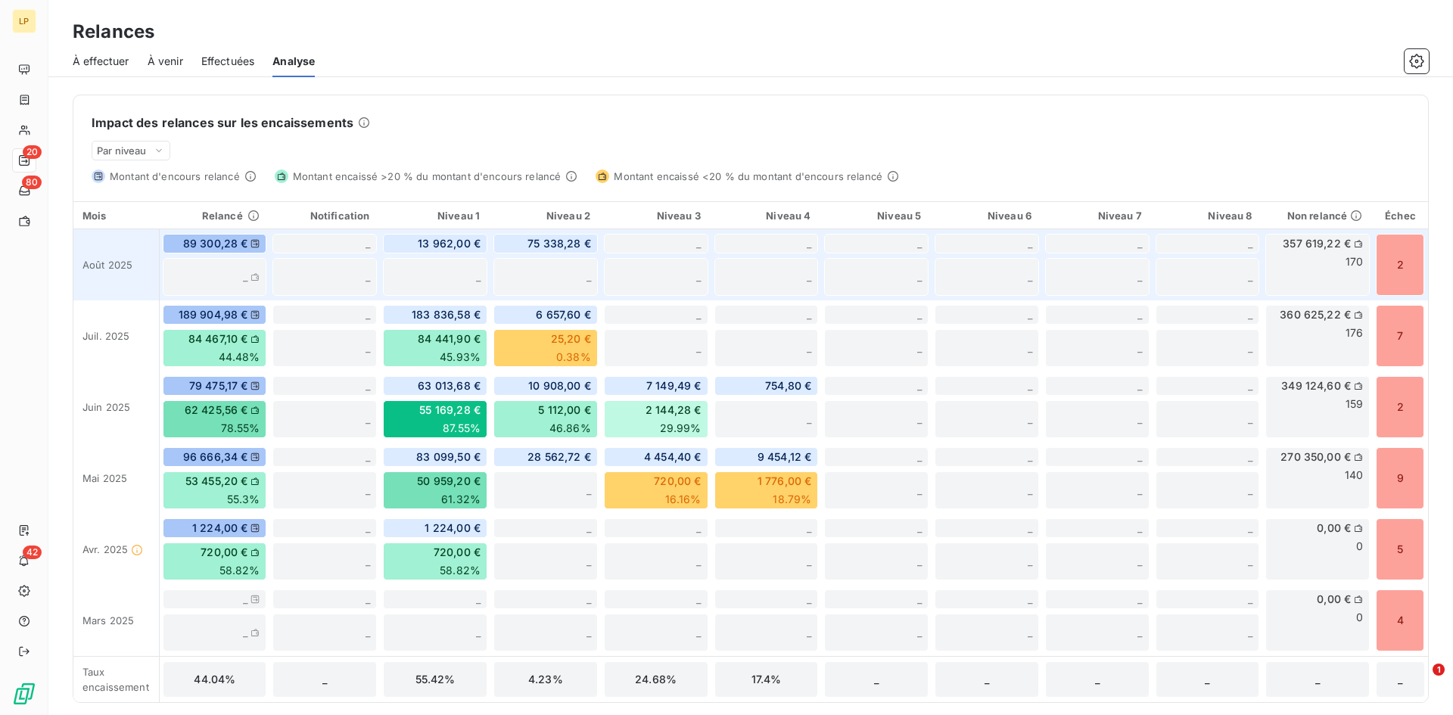
click at [1317, 254] on div "357 619,22 € 170" at bounding box center [1317, 265] width 104 height 62
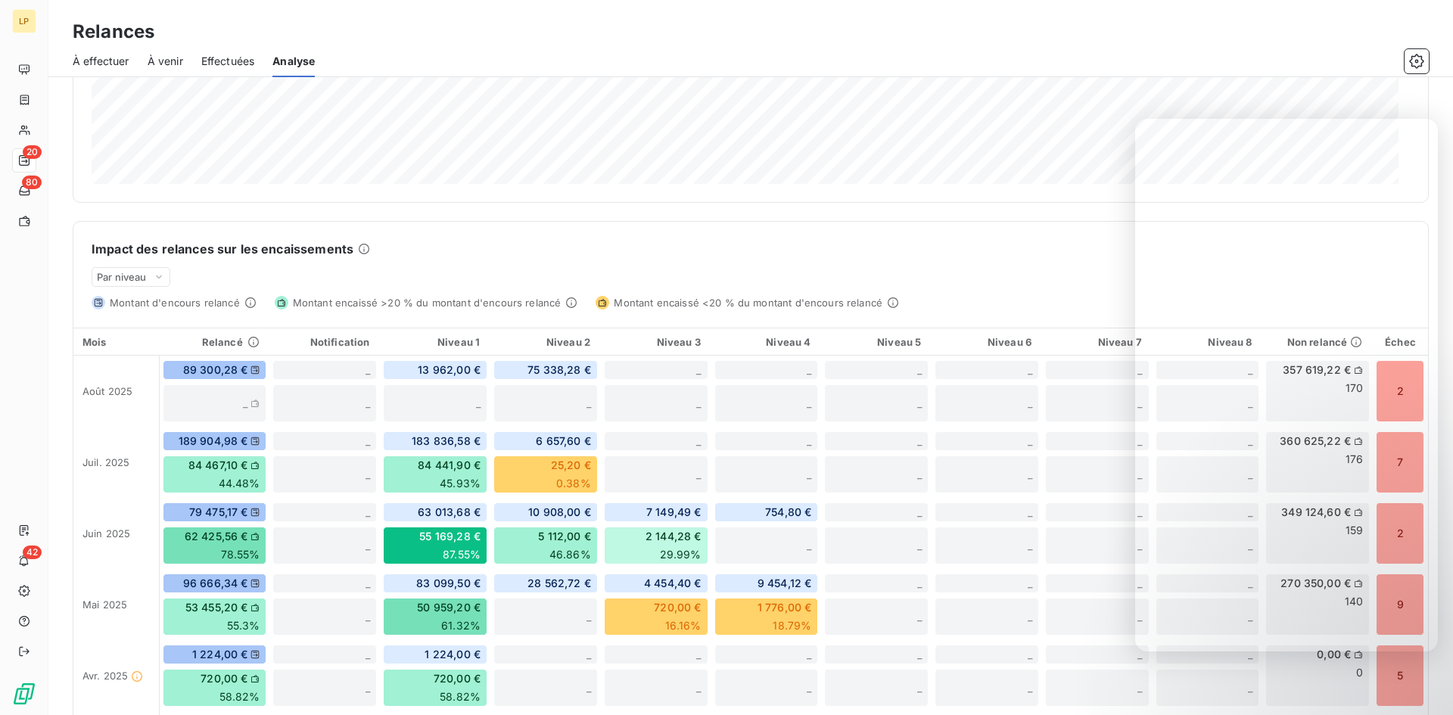
scroll to position [0, 0]
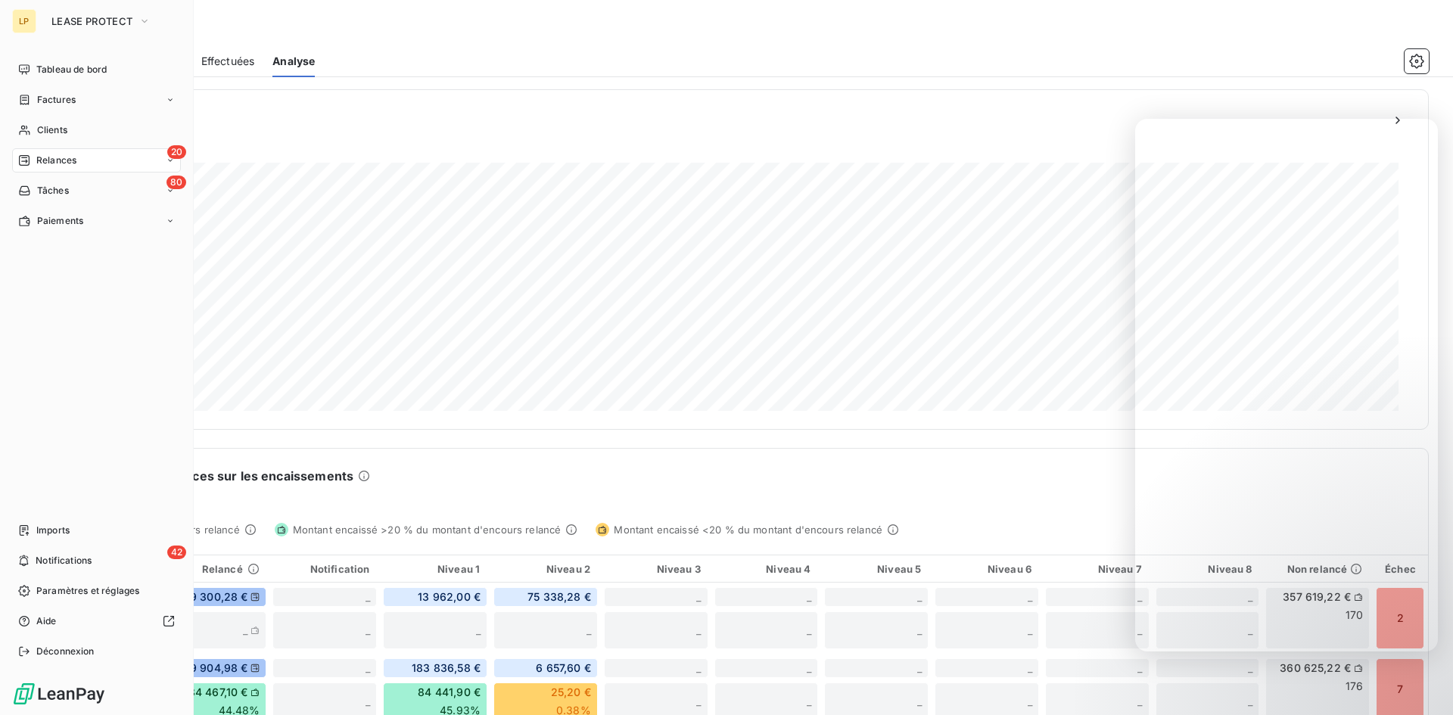
click at [64, 166] on span "Relances" at bounding box center [56, 161] width 40 height 14
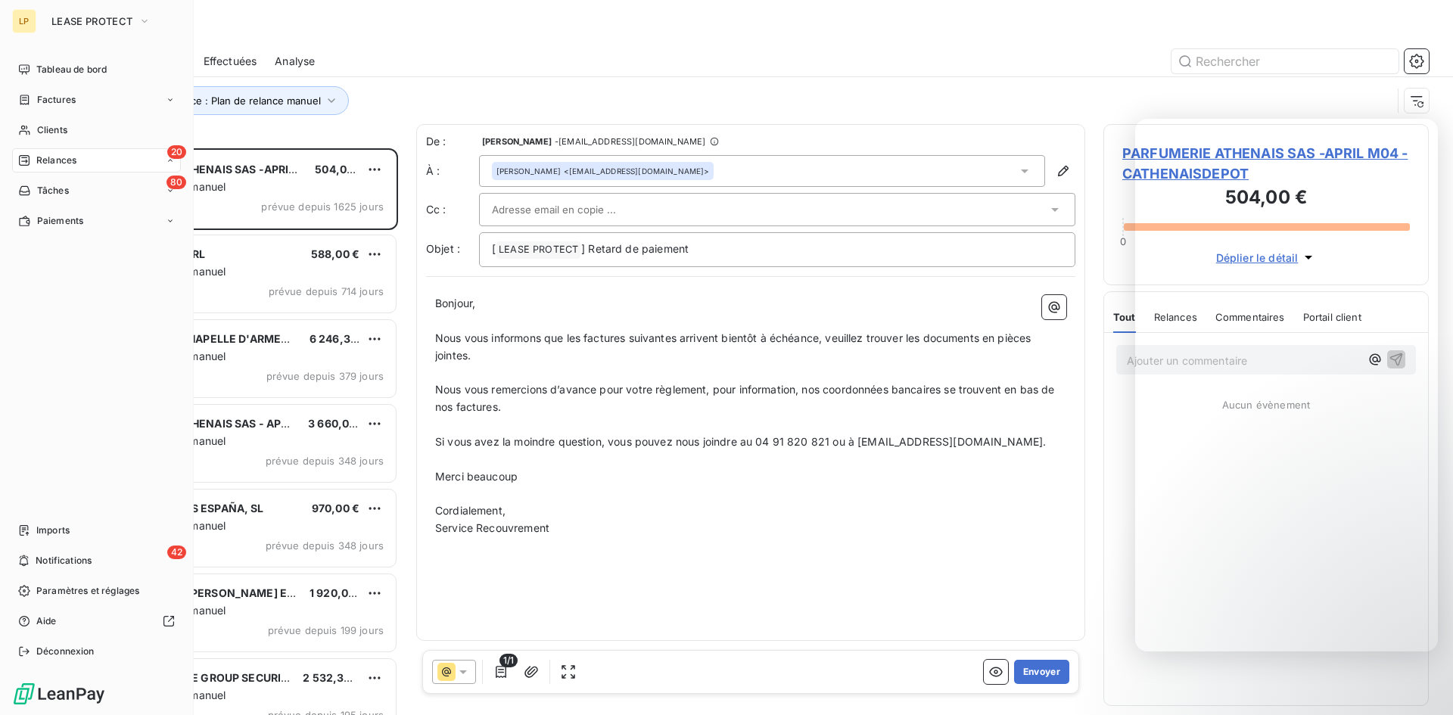
scroll to position [555, 314]
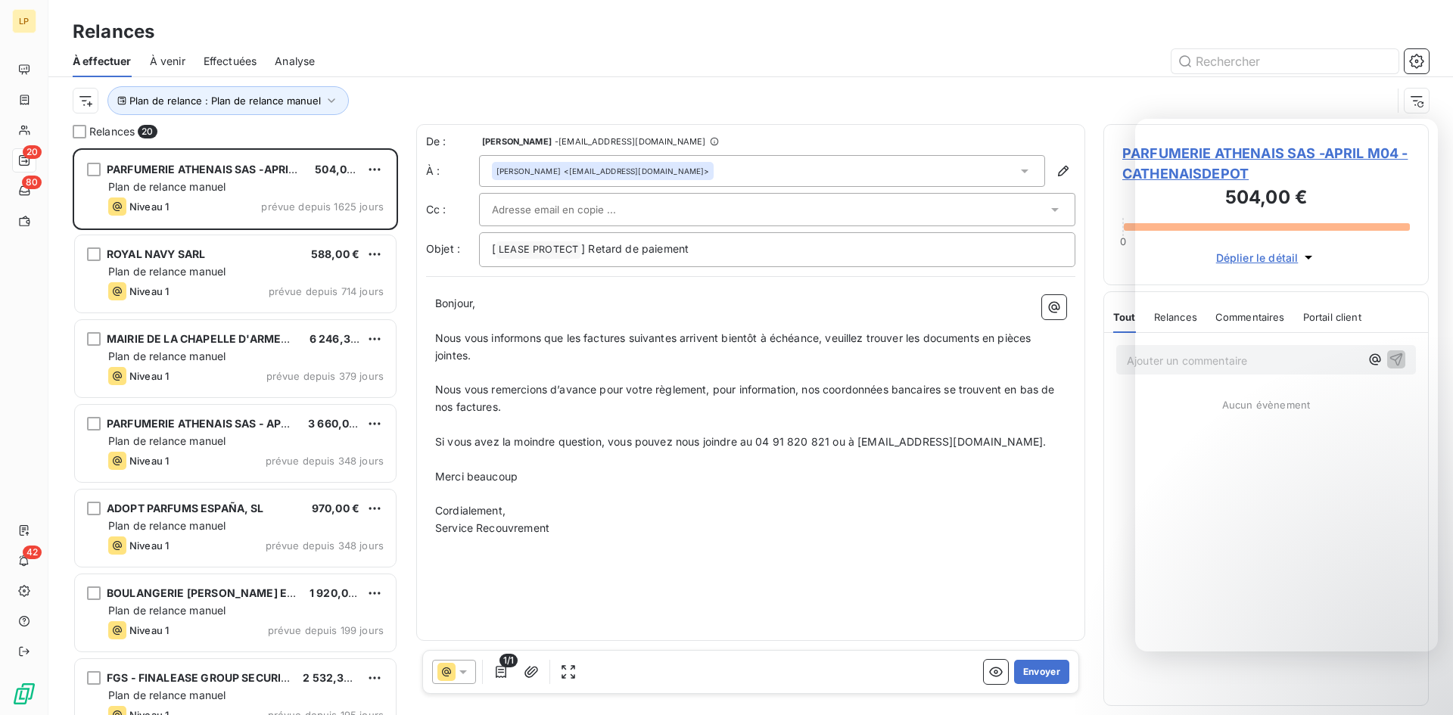
drag, startPoint x: 579, startPoint y: 54, endPoint x: 483, endPoint y: 78, distance: 98.9
click at [578, 54] on div at bounding box center [881, 61] width 1096 height 24
click at [224, 104] on span "Plan de relance : Plan de relance manuel" at bounding box center [224, 101] width 191 height 12
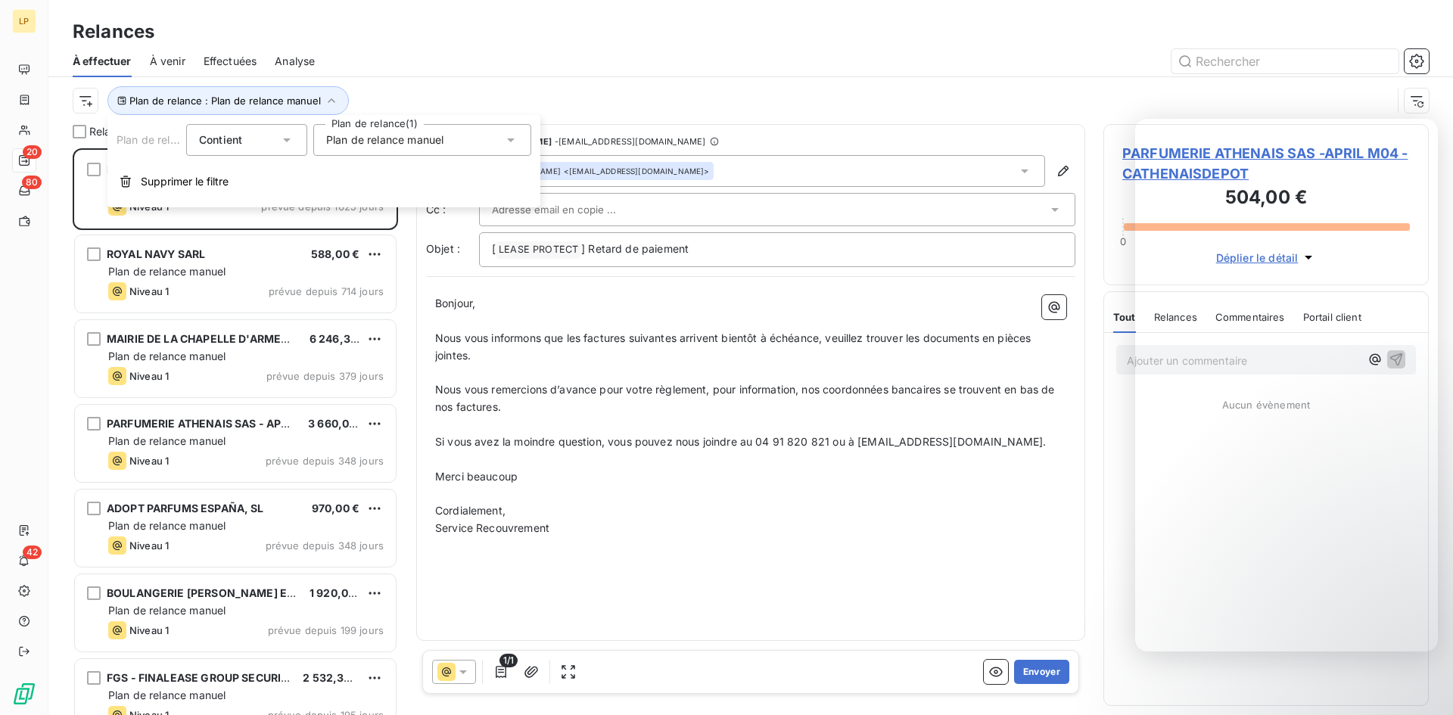
click at [360, 144] on span "Plan de relance manuel" at bounding box center [384, 139] width 117 height 15
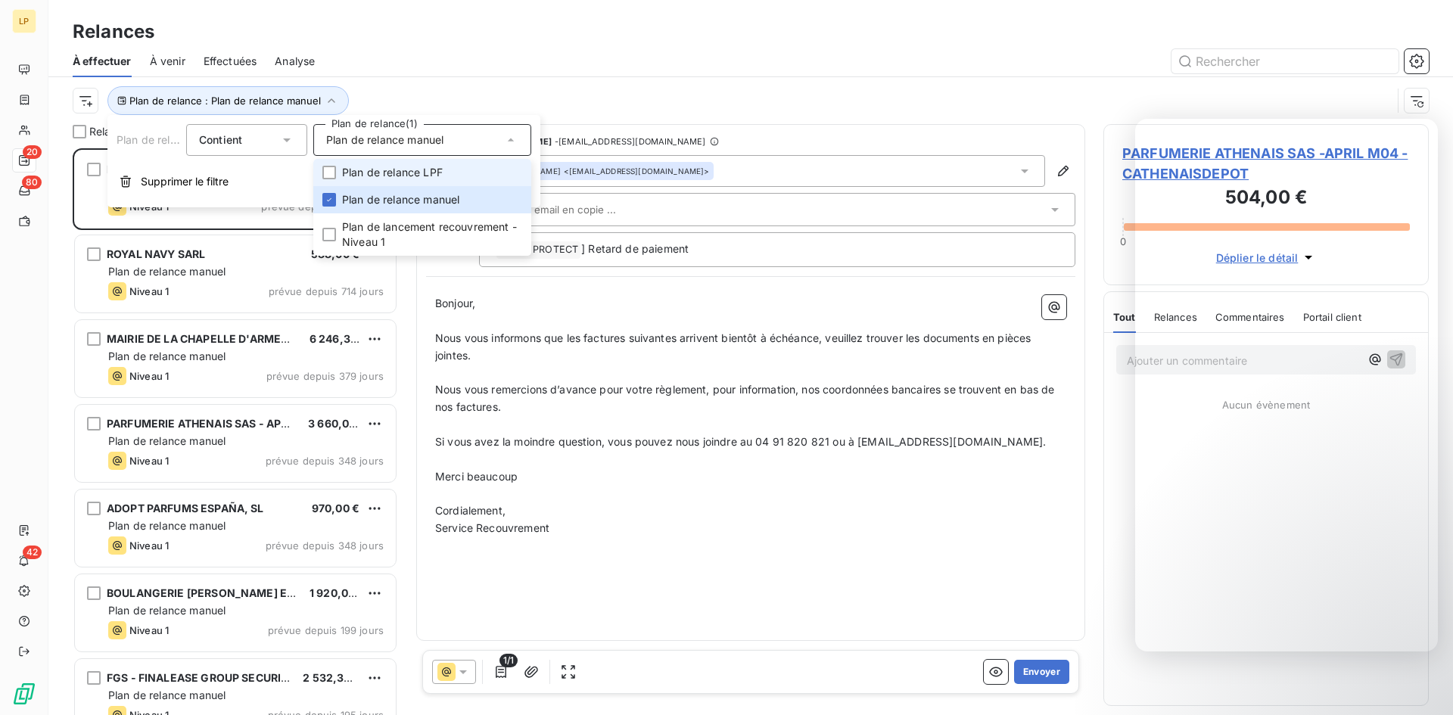
click at [369, 166] on span "Plan de relance LPF" at bounding box center [392, 172] width 101 height 15
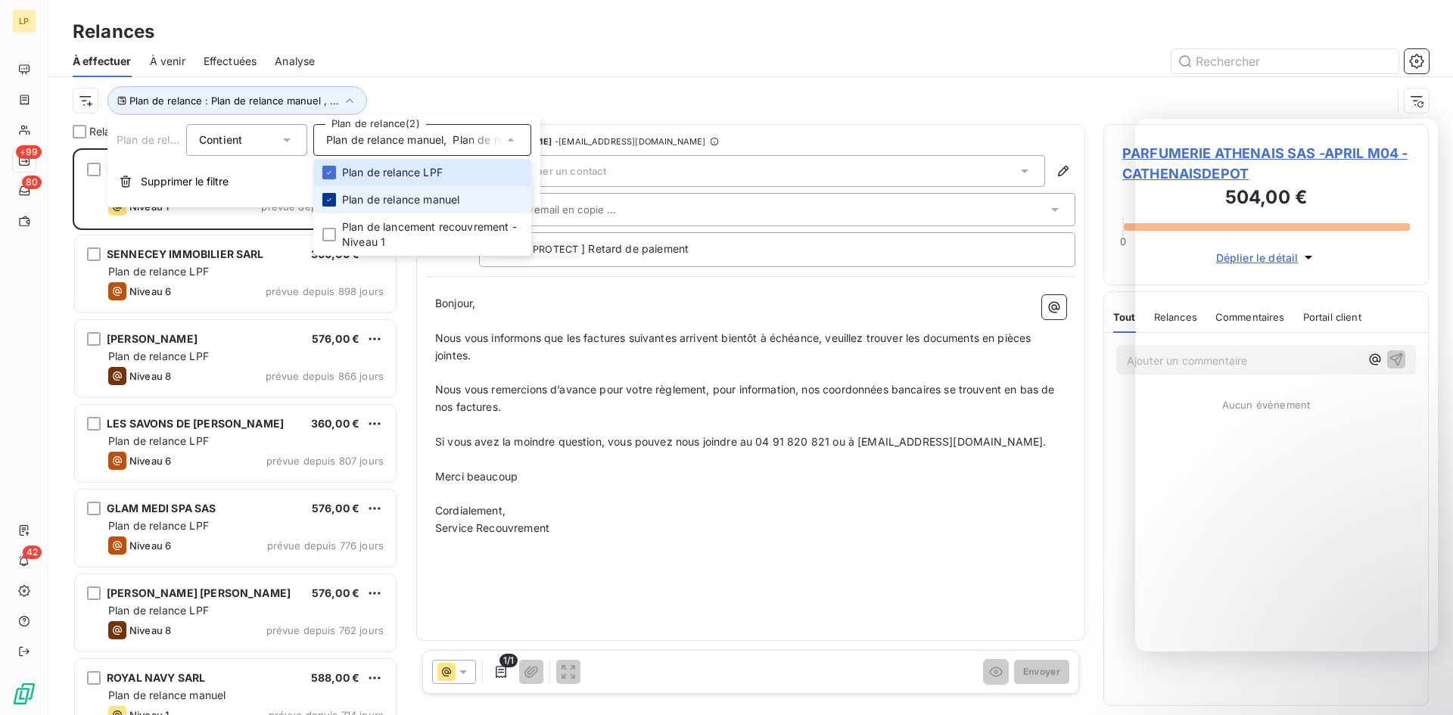
click at [323, 204] on div at bounding box center [329, 200] width 14 height 14
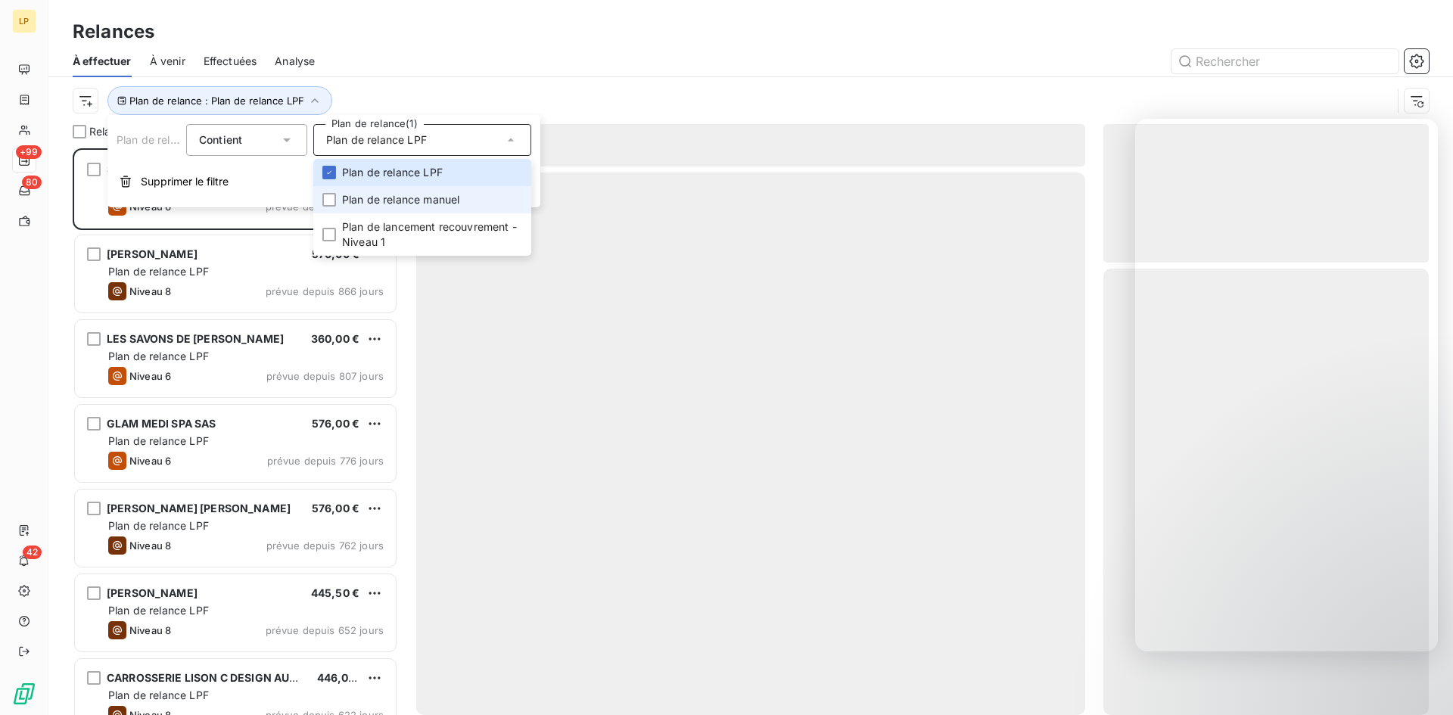
scroll to position [555, 314]
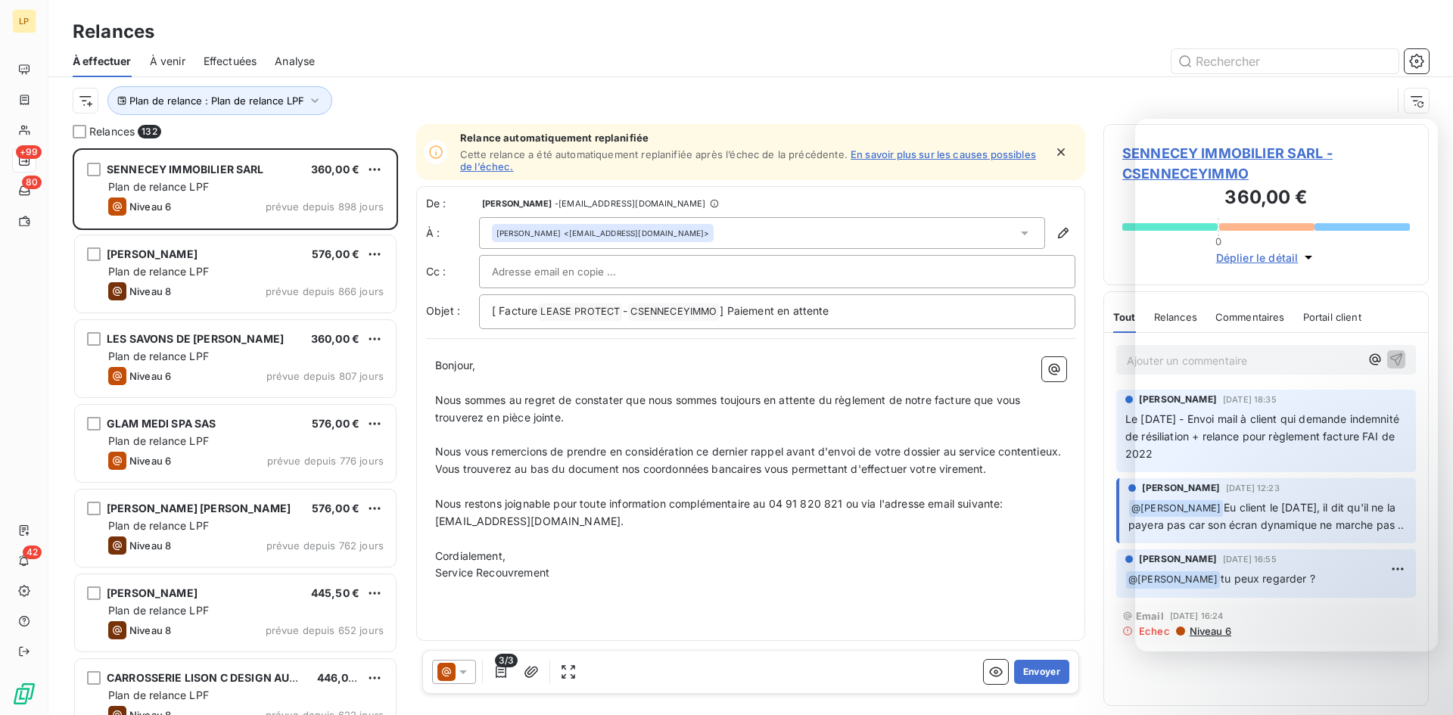
click at [408, 68] on div at bounding box center [881, 61] width 1096 height 24
click at [91, 94] on html "LP +99 80 42 Relances À effectuer À venir Effectuées Analyse Plan de relance : …" at bounding box center [726, 357] width 1453 height 715
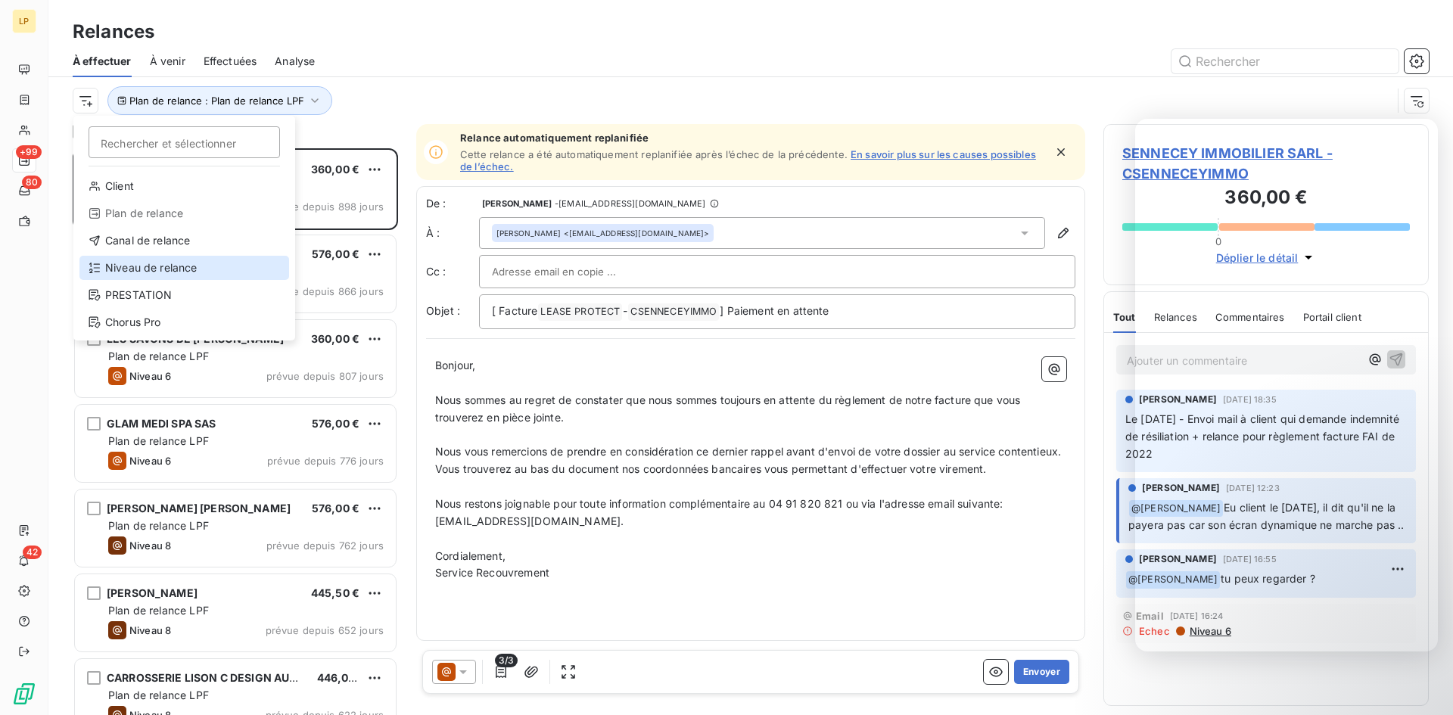
click at [195, 265] on div "Niveau de relance" at bounding box center [184, 268] width 210 height 24
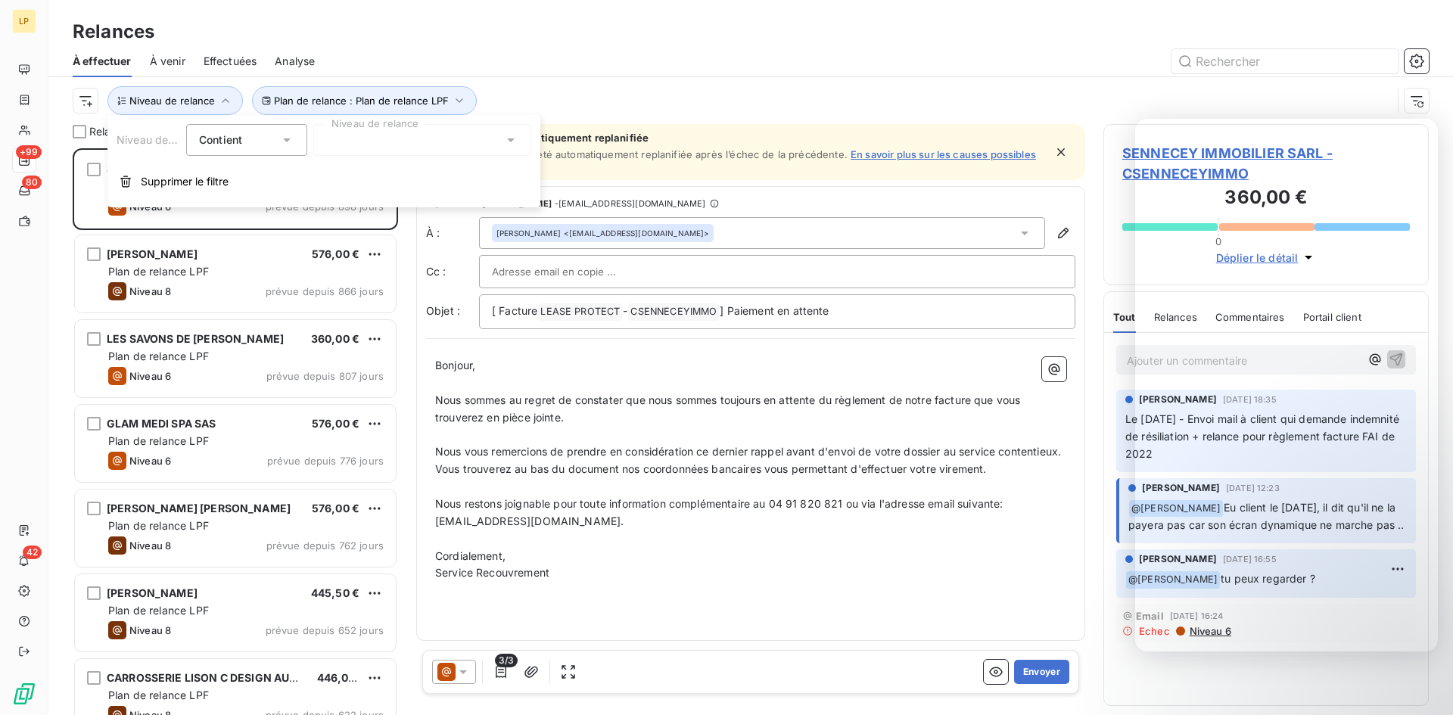
click at [378, 142] on div at bounding box center [422, 140] width 218 height 32
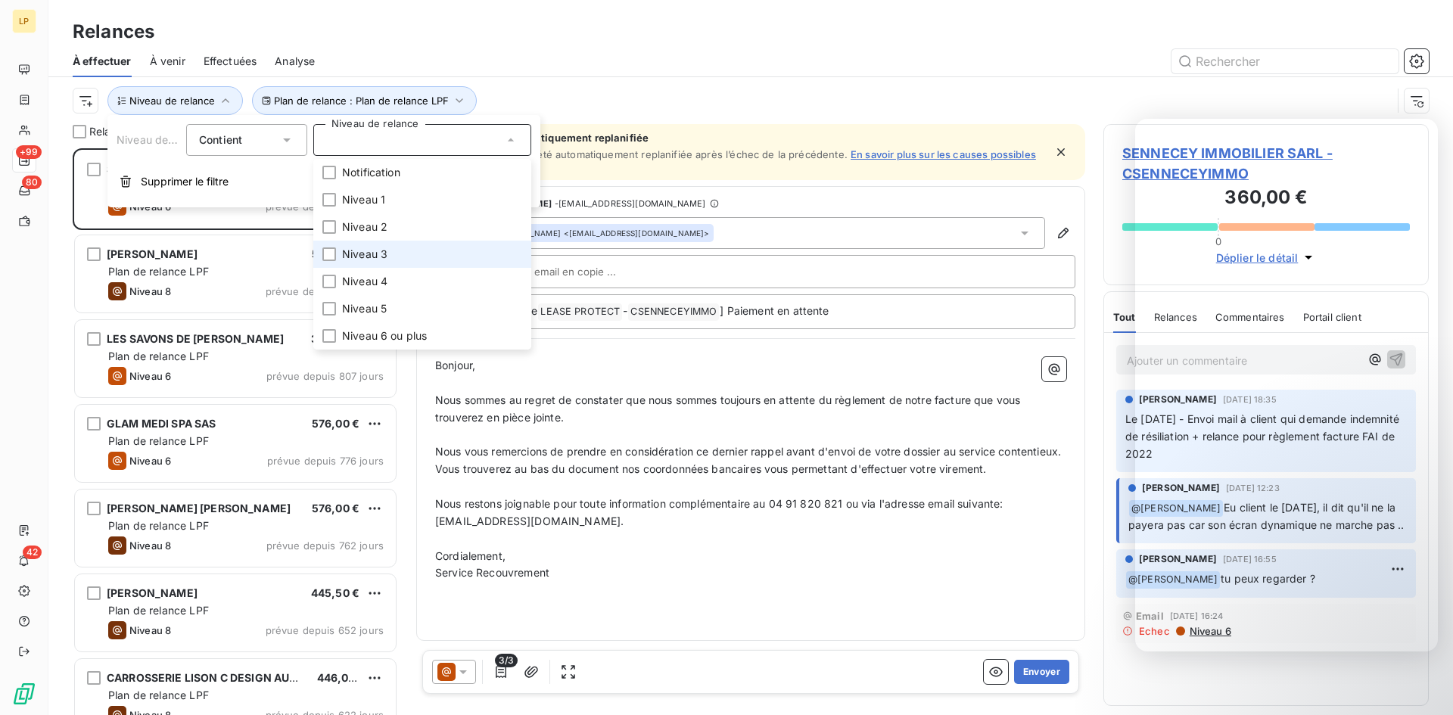
click at [400, 253] on li "Niveau 3" at bounding box center [422, 254] width 218 height 27
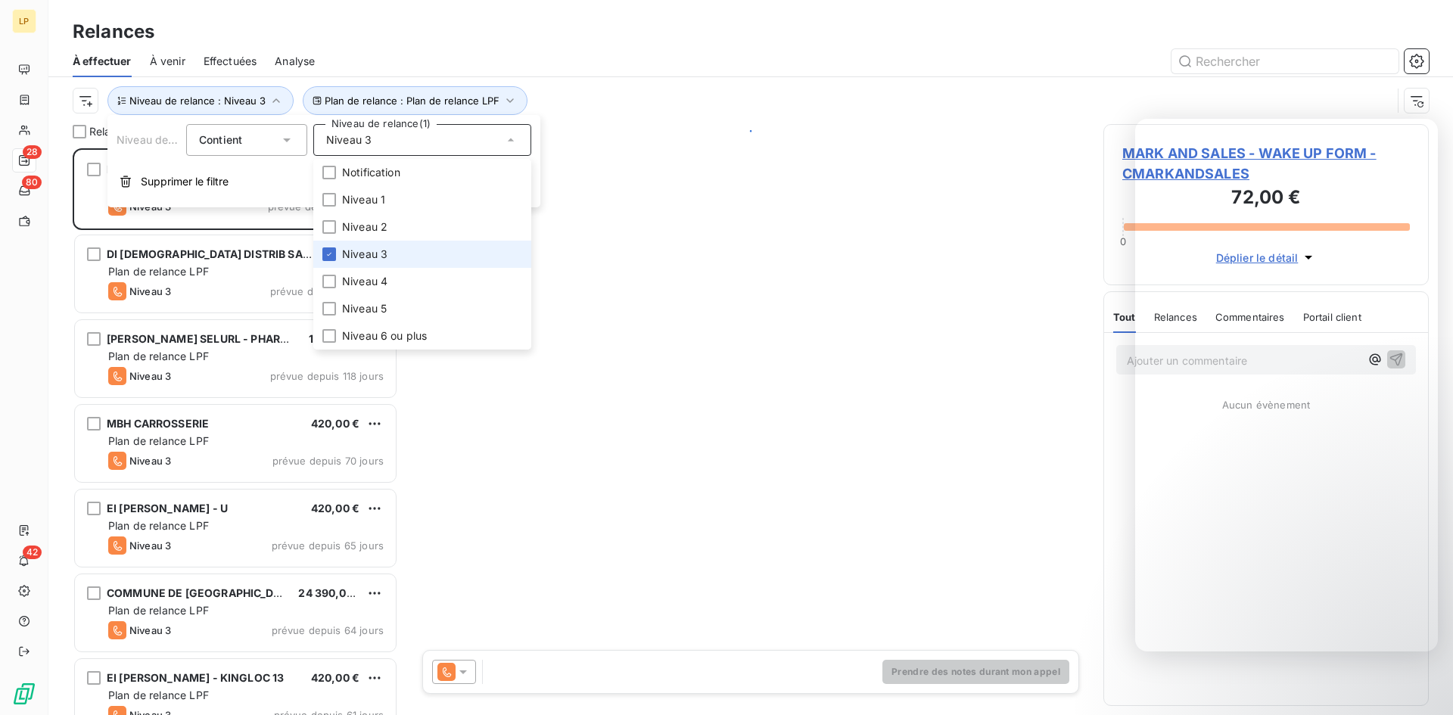
scroll to position [555, 314]
click at [400, 253] on li "Niveau 3" at bounding box center [422, 254] width 218 height 27
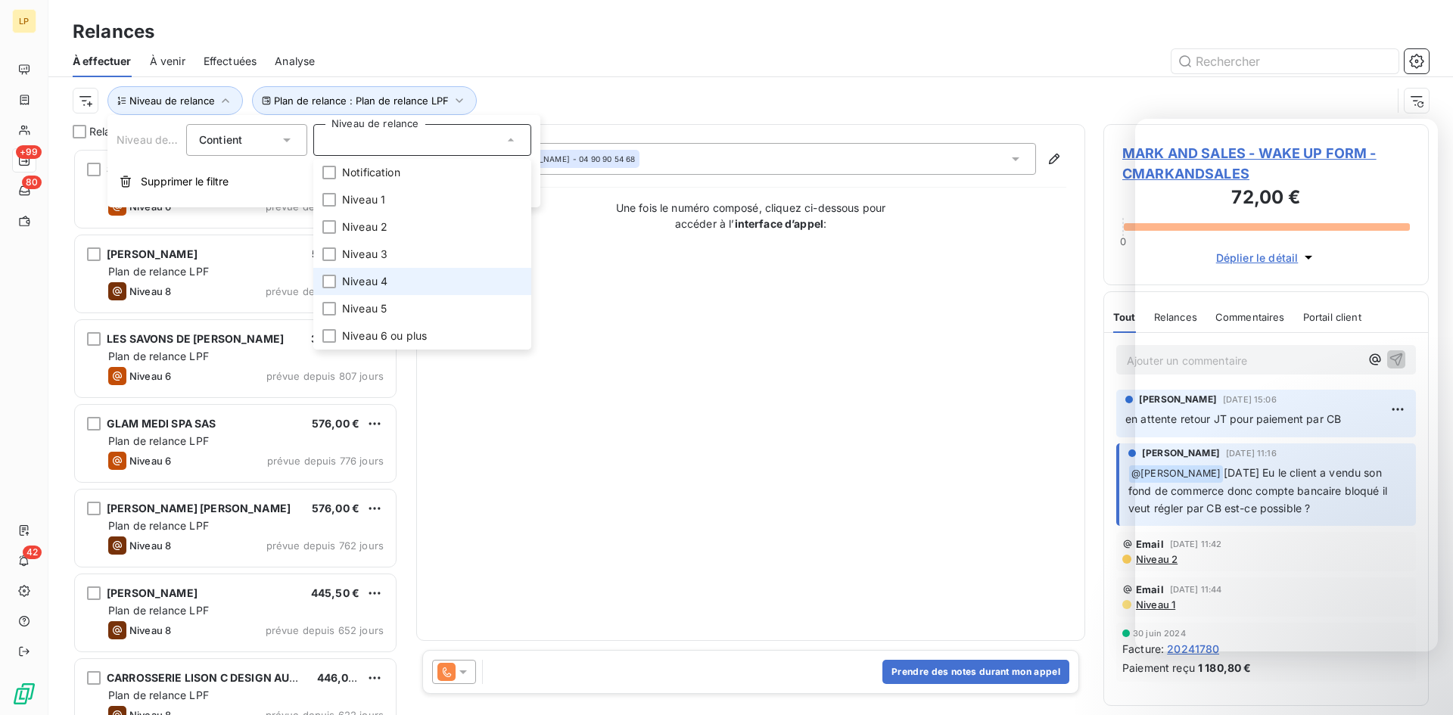
click at [359, 282] on span "Niveau 4" at bounding box center [364, 281] width 45 height 15
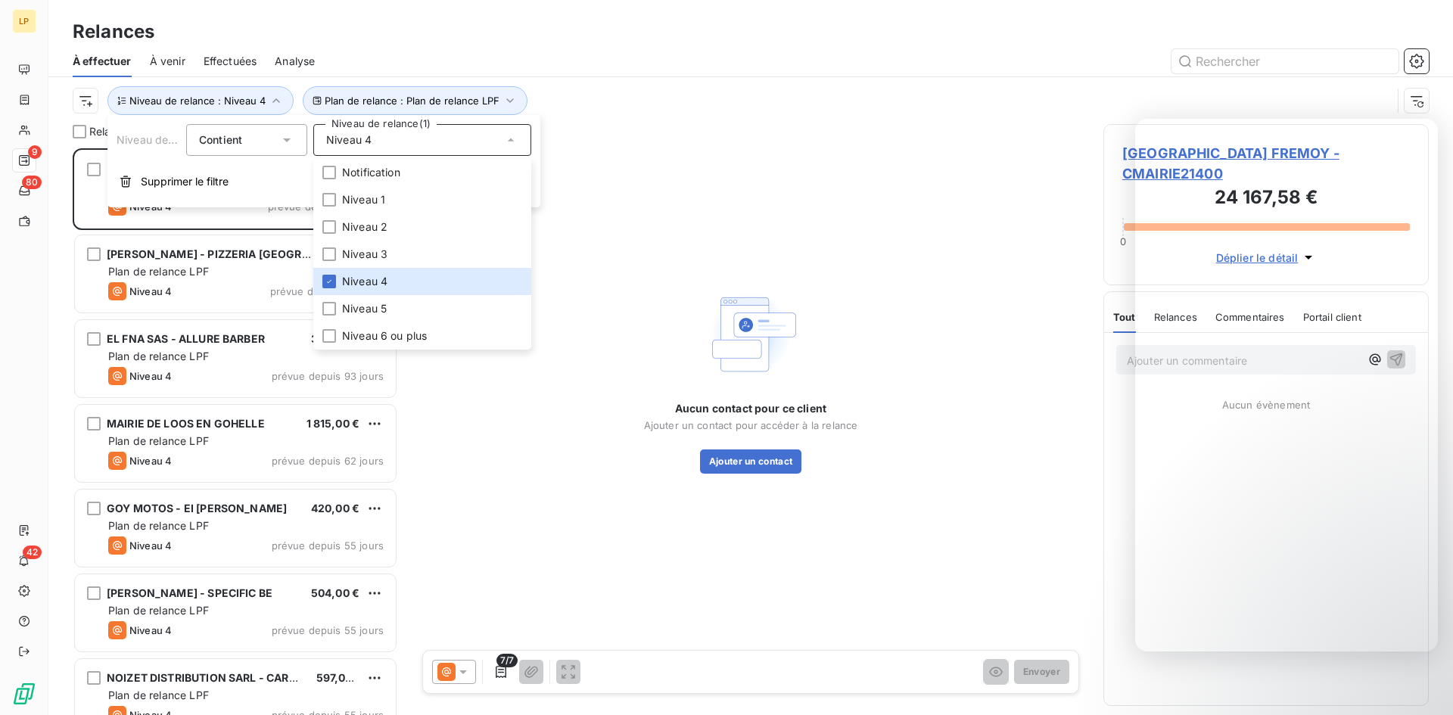
scroll to position [555, 314]
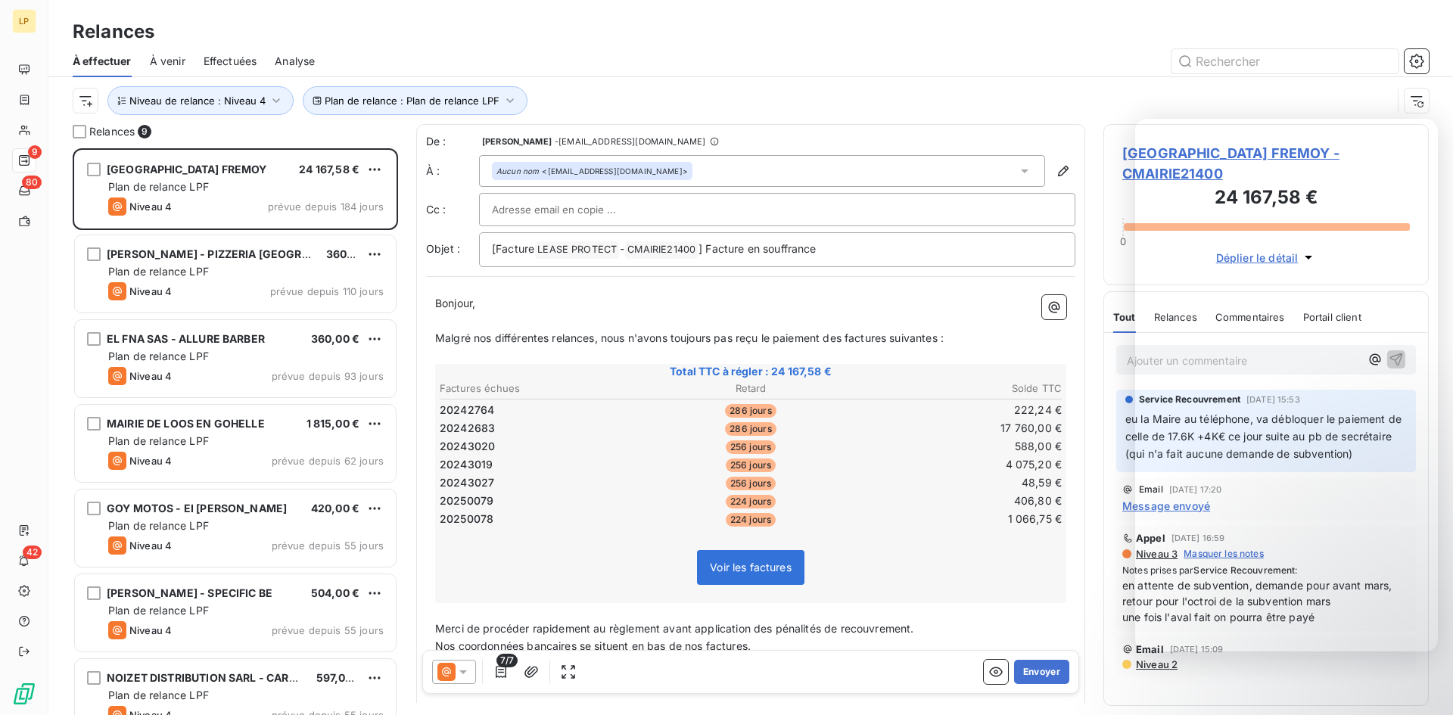
click at [614, 44] on div "Relances" at bounding box center [750, 31] width 1405 height 27
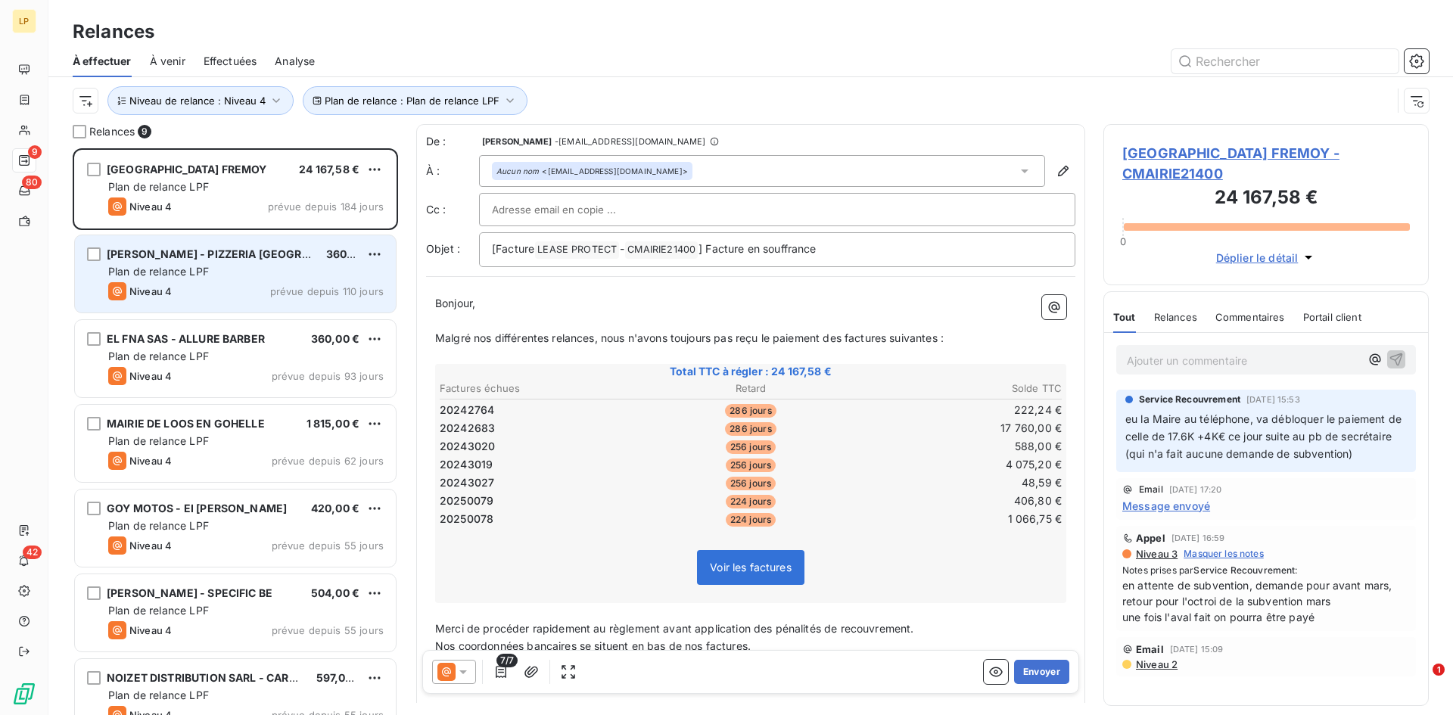
click at [205, 273] on span "Plan de relance LPF" at bounding box center [158, 271] width 101 height 13
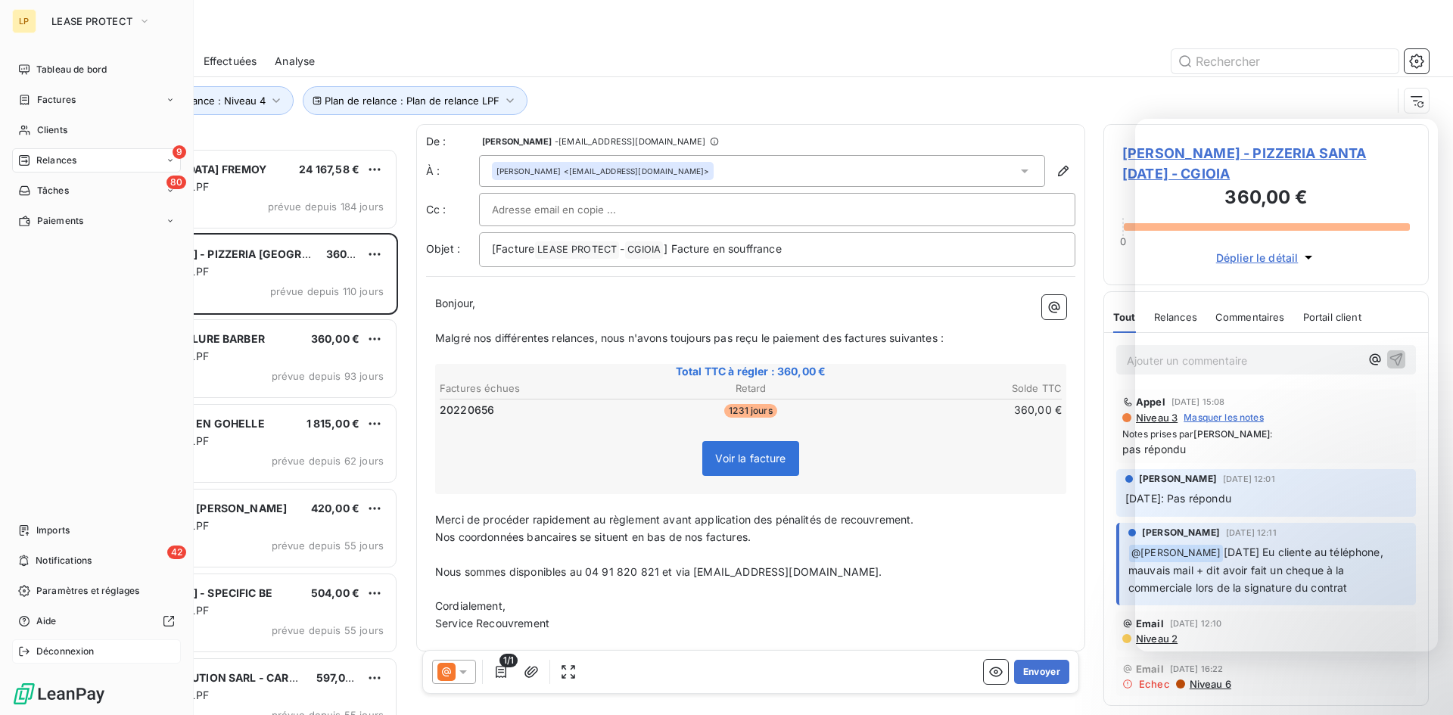
click at [54, 653] on span "Déconnexion" at bounding box center [65, 652] width 58 height 14
